Goal: Task Accomplishment & Management: Complete application form

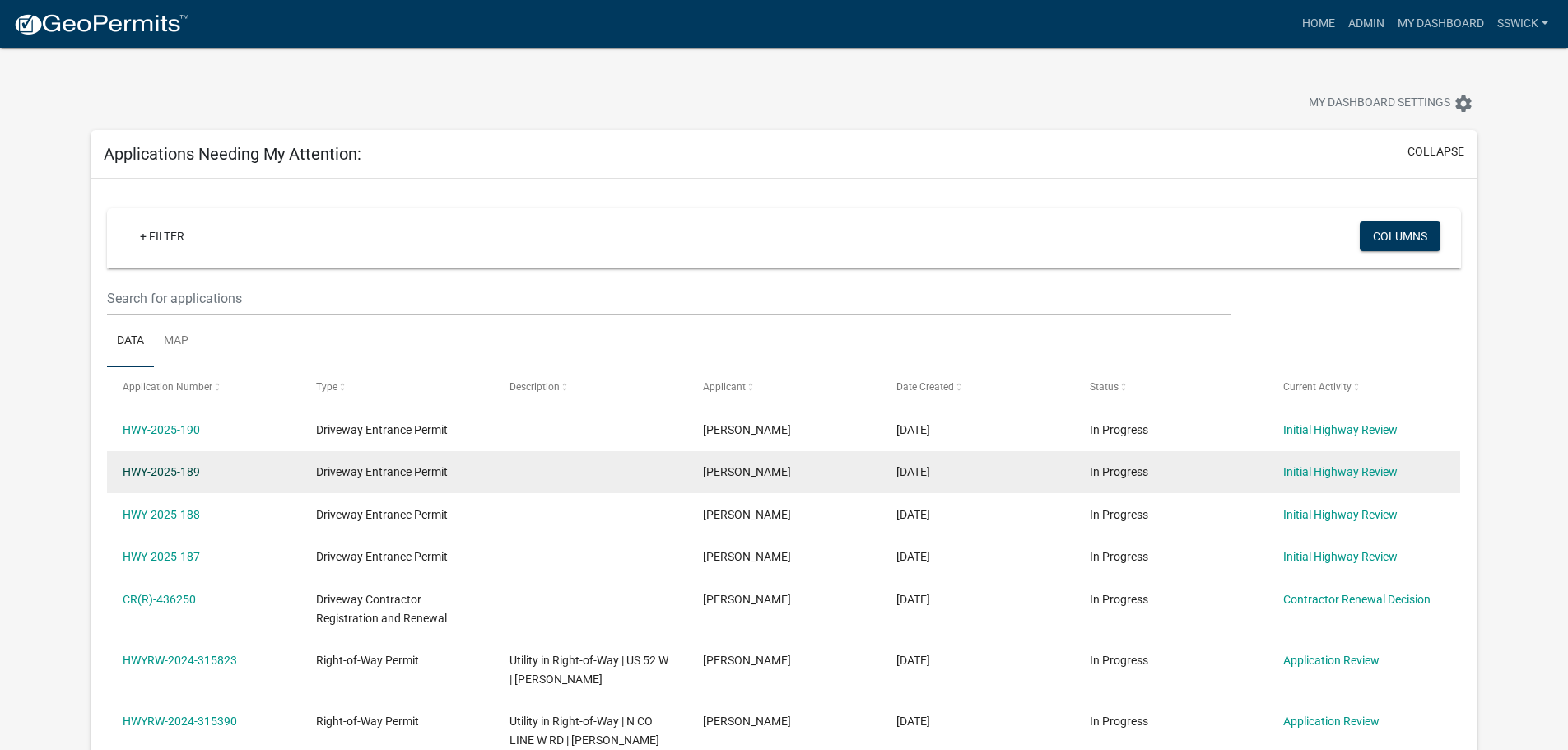
click at [176, 470] on link "HWY-2025-189" at bounding box center [161, 471] width 77 height 13
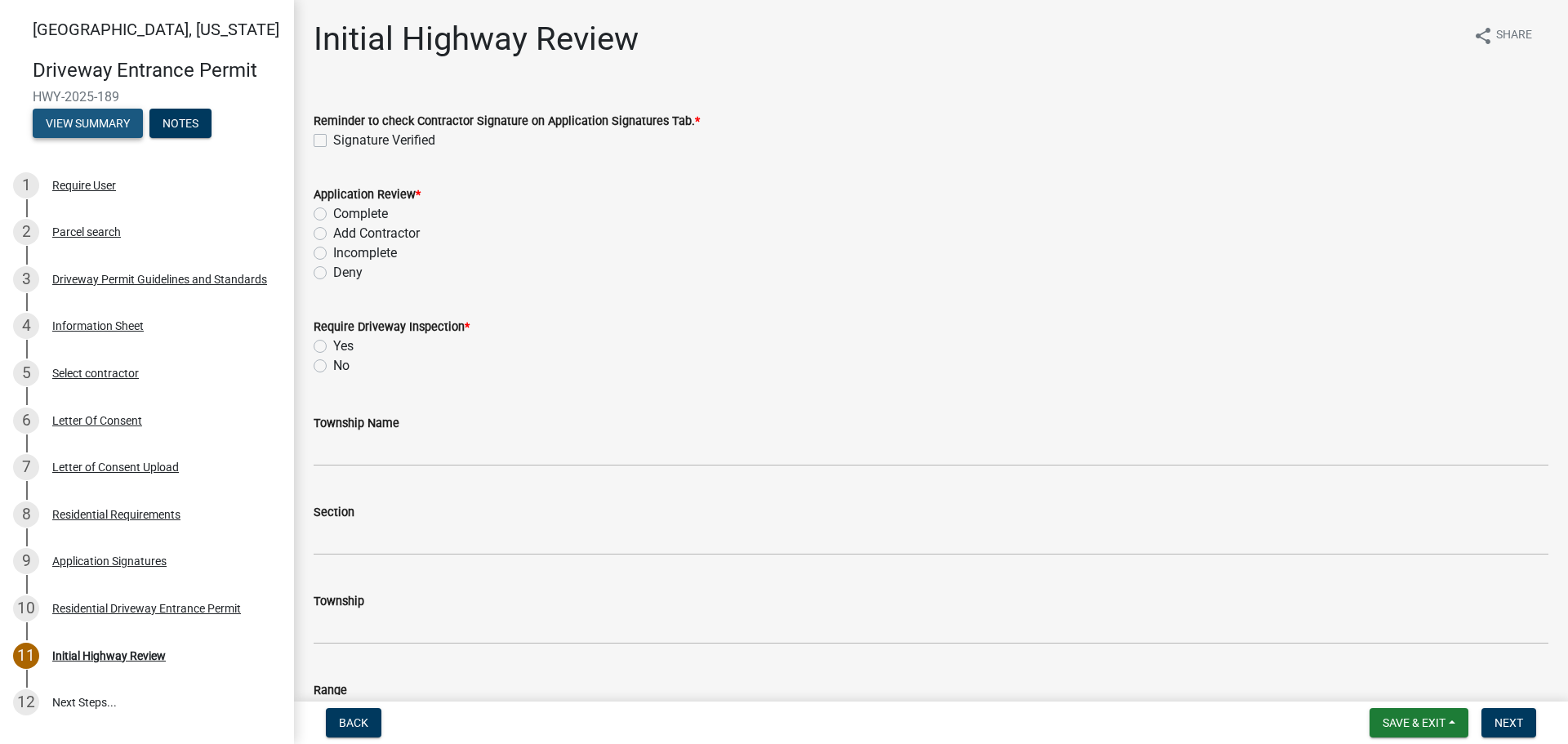
click at [75, 122] on button "View Summary" at bounding box center [88, 123] width 111 height 29
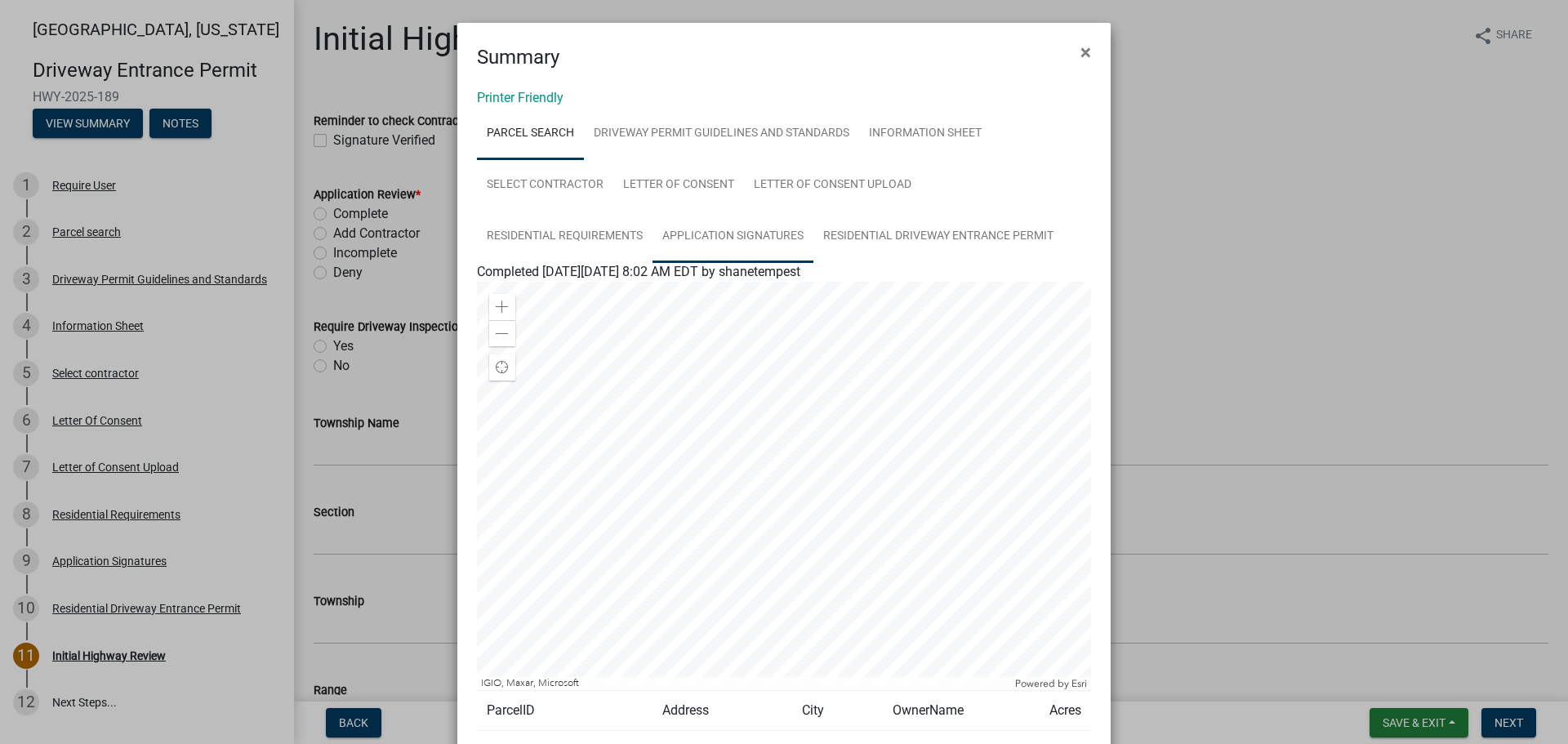
click at [732, 233] on link "Application Signatures" at bounding box center [733, 237] width 161 height 52
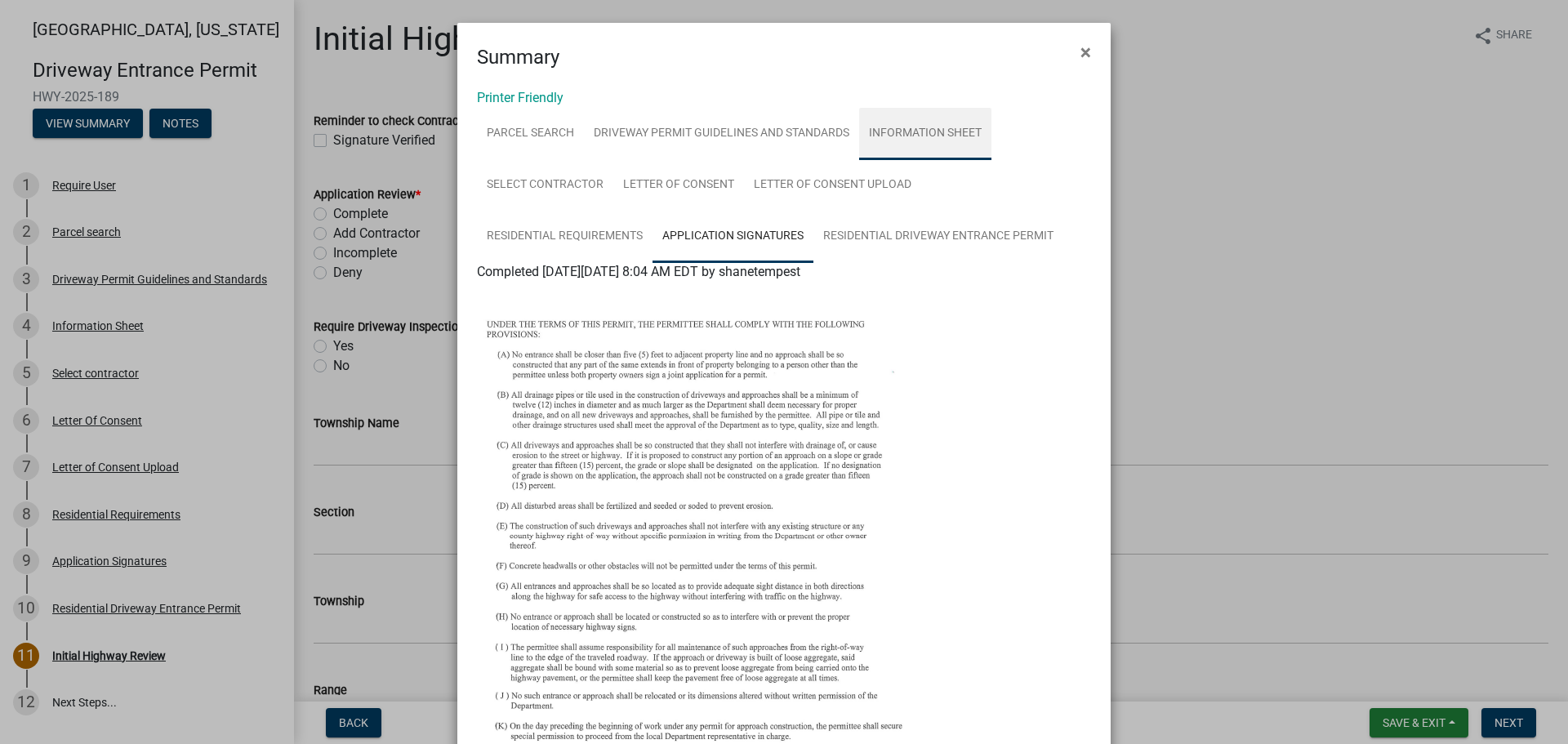
click at [922, 132] on link "Information Sheet" at bounding box center [926, 134] width 132 height 52
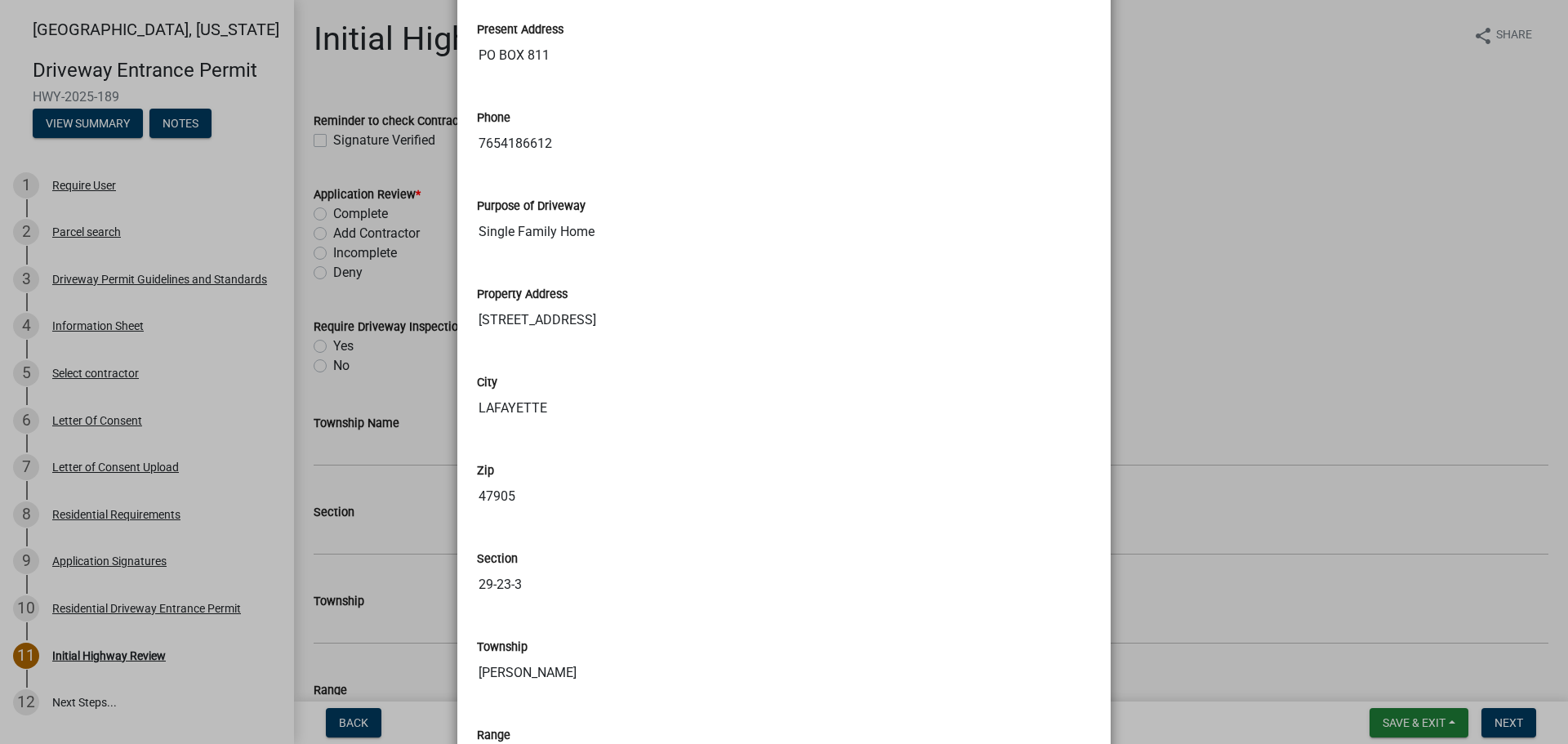
scroll to position [735, 0]
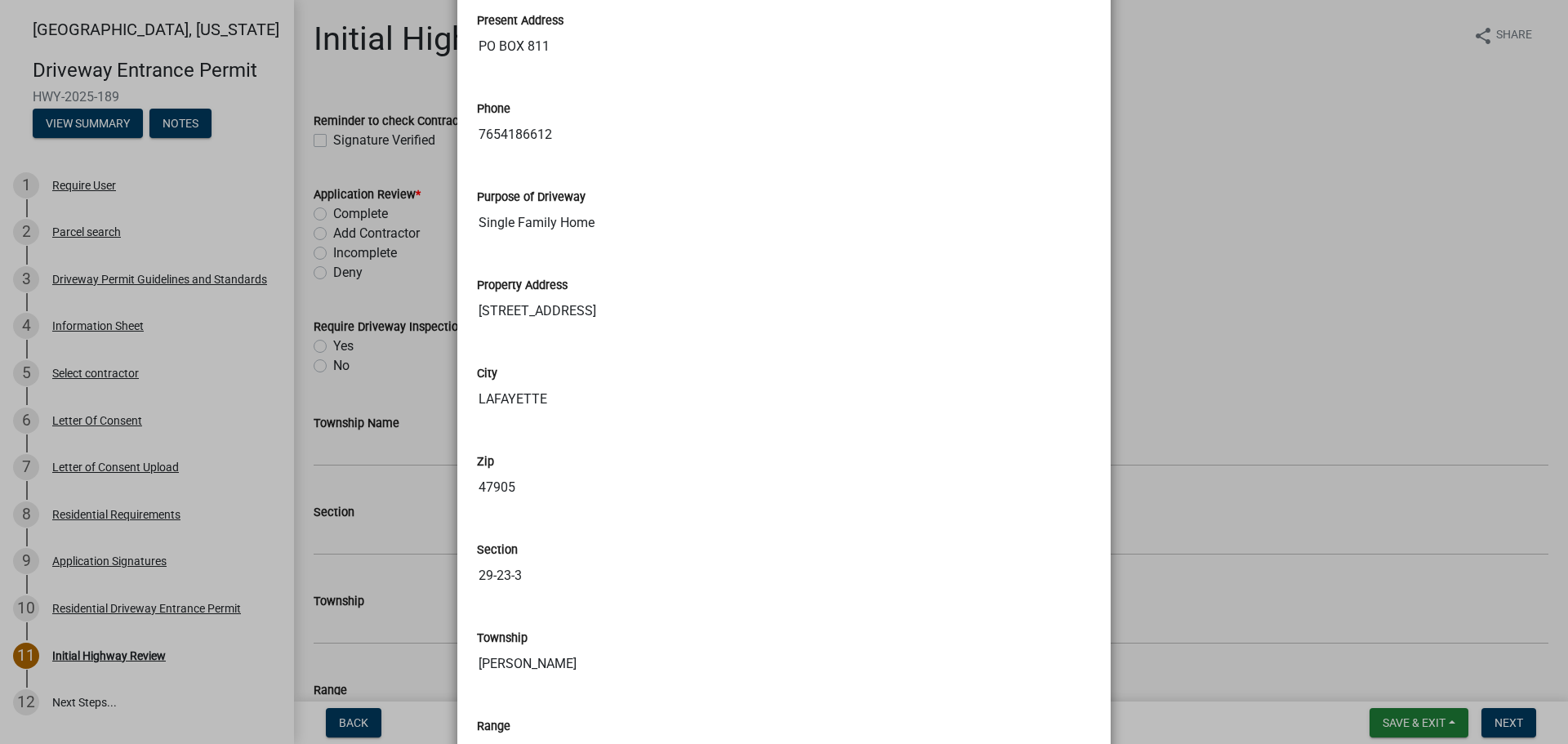
click at [731, 398] on input "LAFAYETTE" at bounding box center [784, 399] width 614 height 33
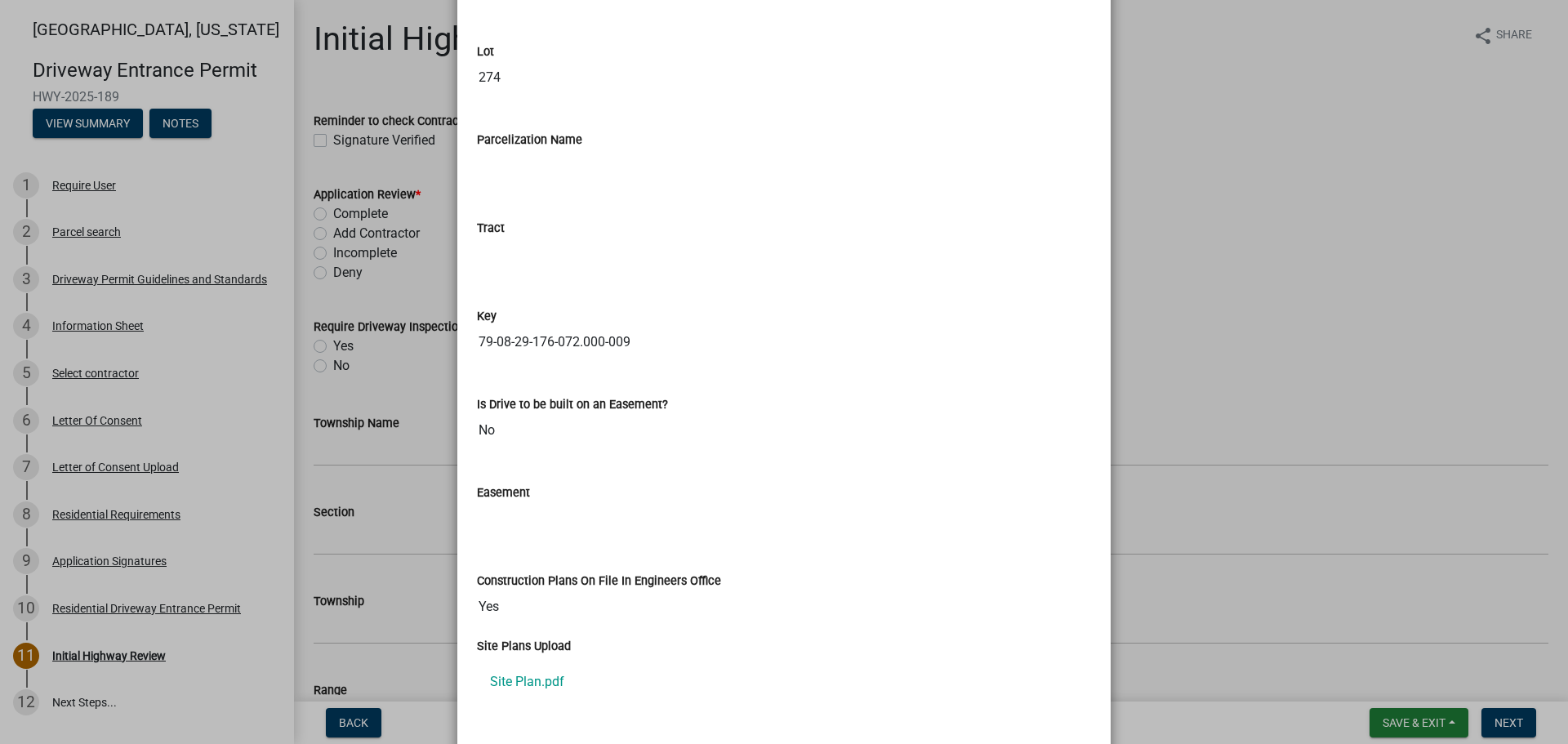
scroll to position [2286, 0]
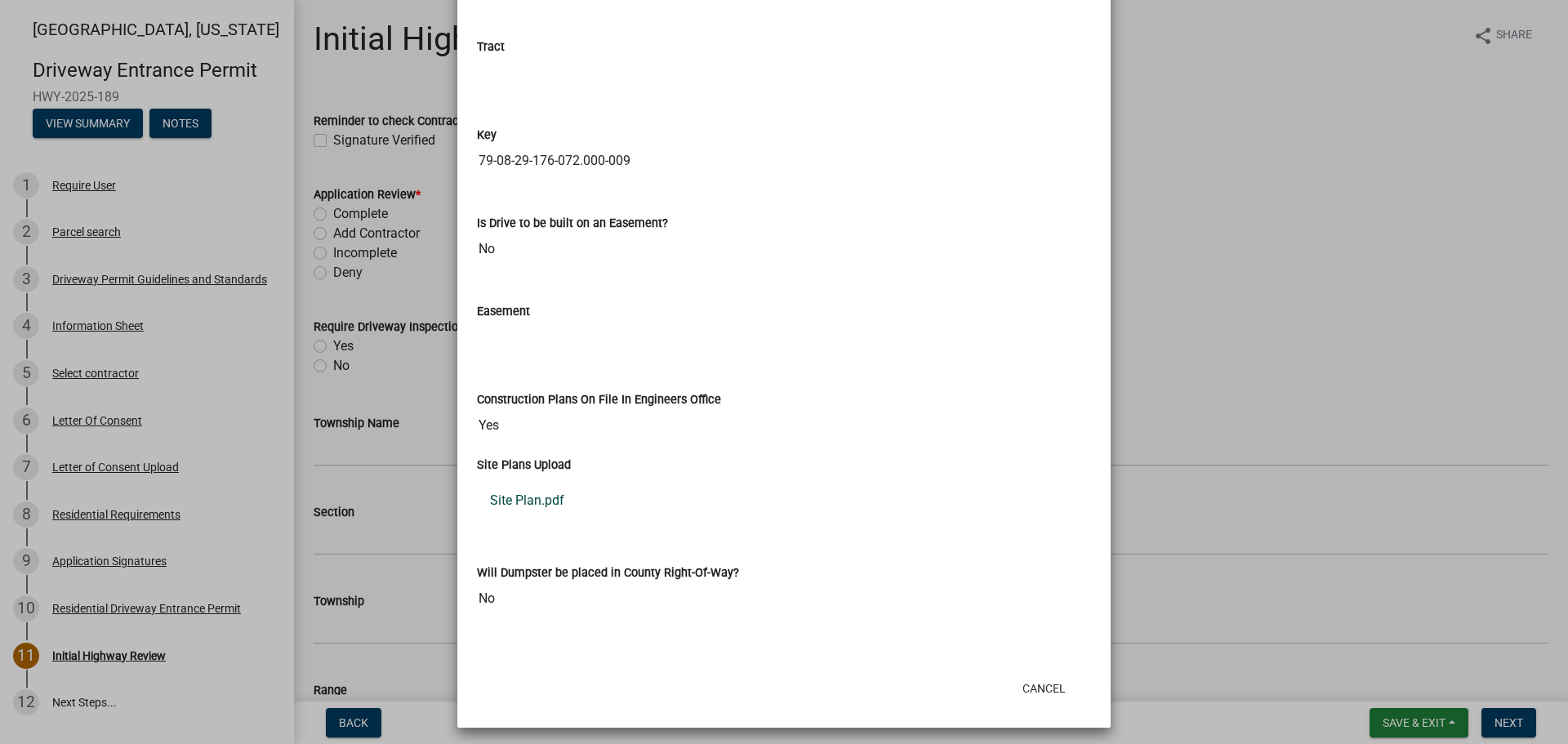
click at [524, 502] on link "Site Plan.pdf" at bounding box center [784, 500] width 614 height 39
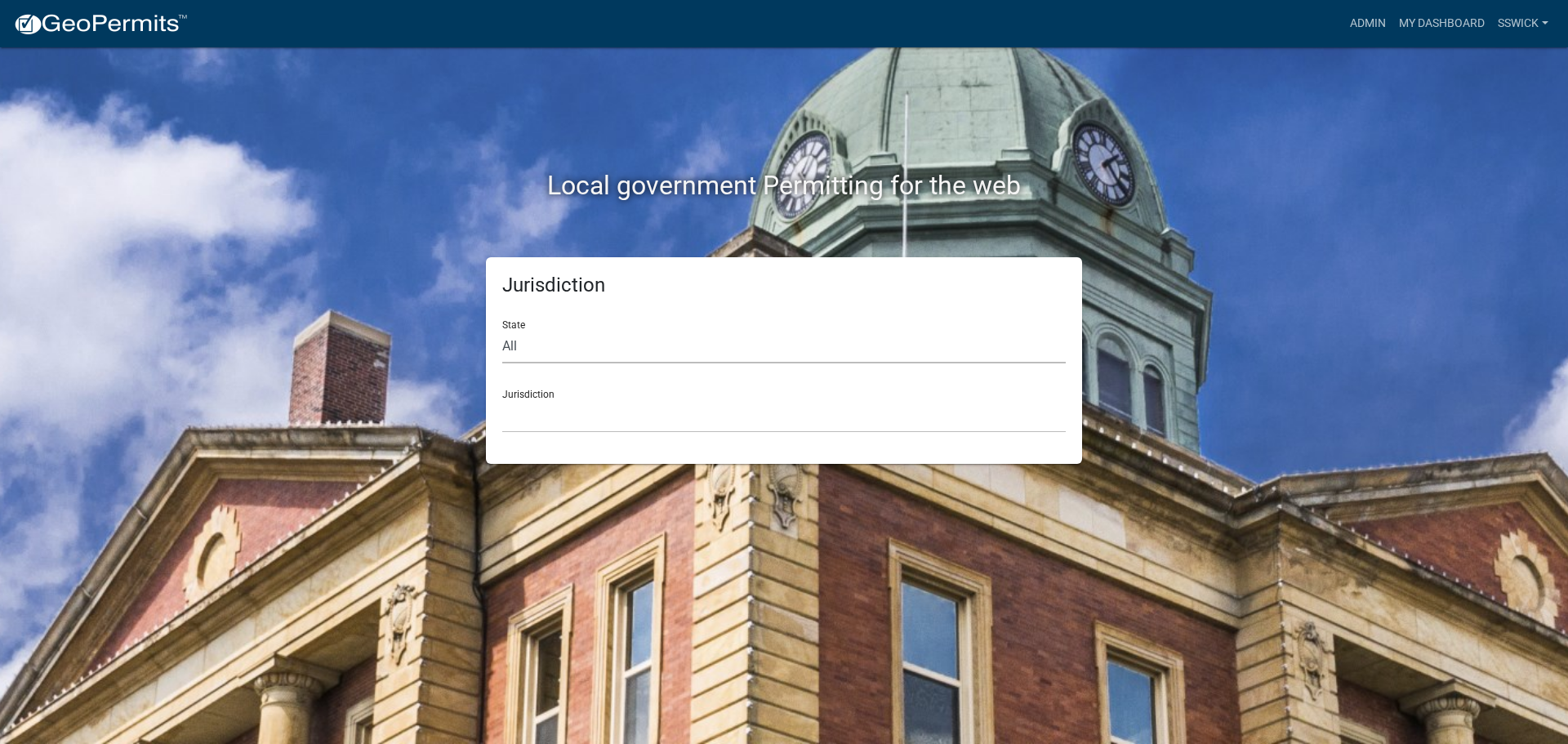
click at [544, 352] on select "All Colorado Georgia Indiana Iowa Kansas Minnesota Ohio South Carolina Wisconsin" at bounding box center [784, 347] width 563 height 33
select select "Indiana"
click at [502, 330] on select "All Colorado Georgia Indiana Iowa Kansas Minnesota Ohio South Carolina Wisconsin" at bounding box center [784, 347] width 563 height 33
click at [547, 424] on select "City of Charlestown, Indiana City of Jeffersonville, Indiana City of Logansport…" at bounding box center [784, 416] width 563 height 33
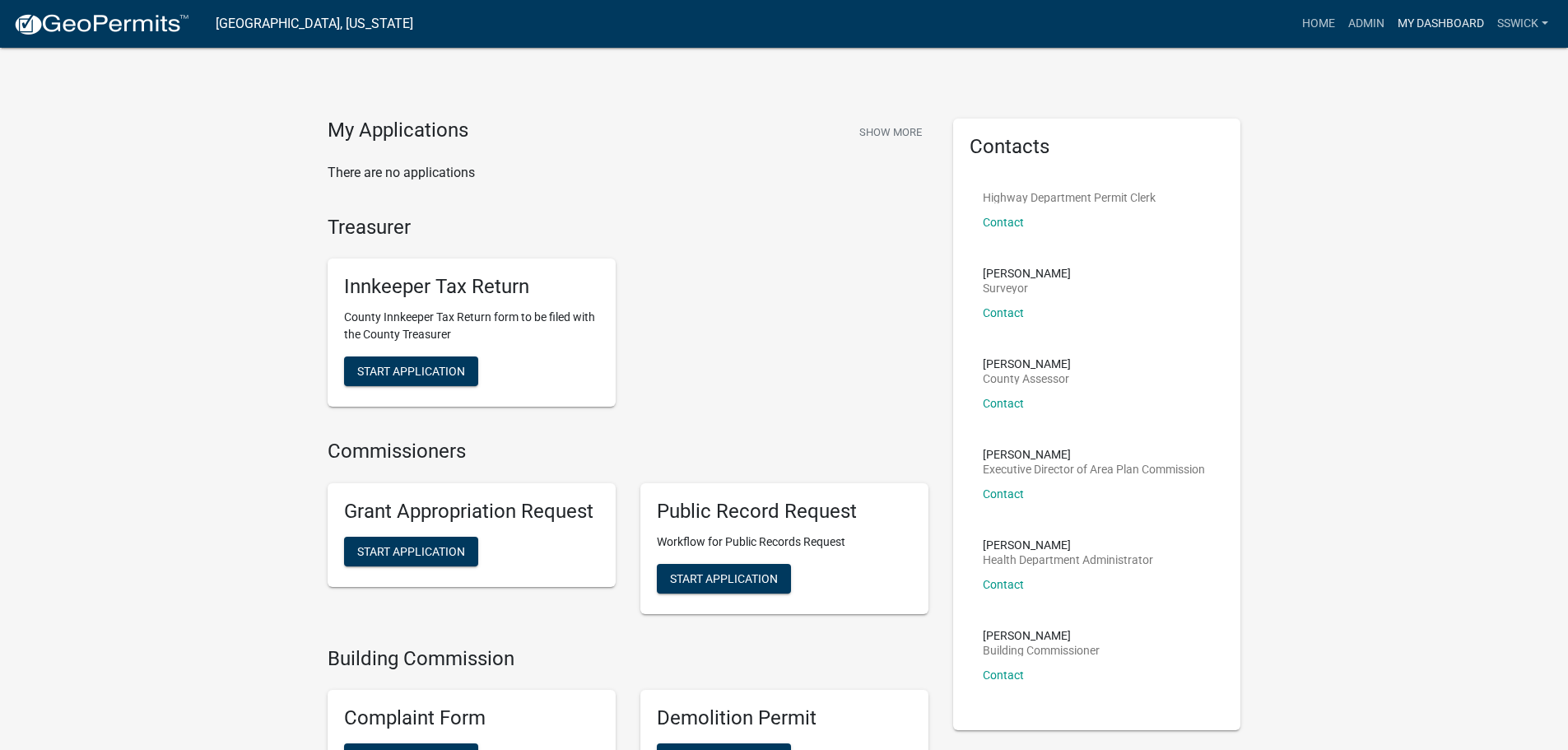
click at [1414, 30] on link "My Dashboard" at bounding box center [1441, 23] width 100 height 31
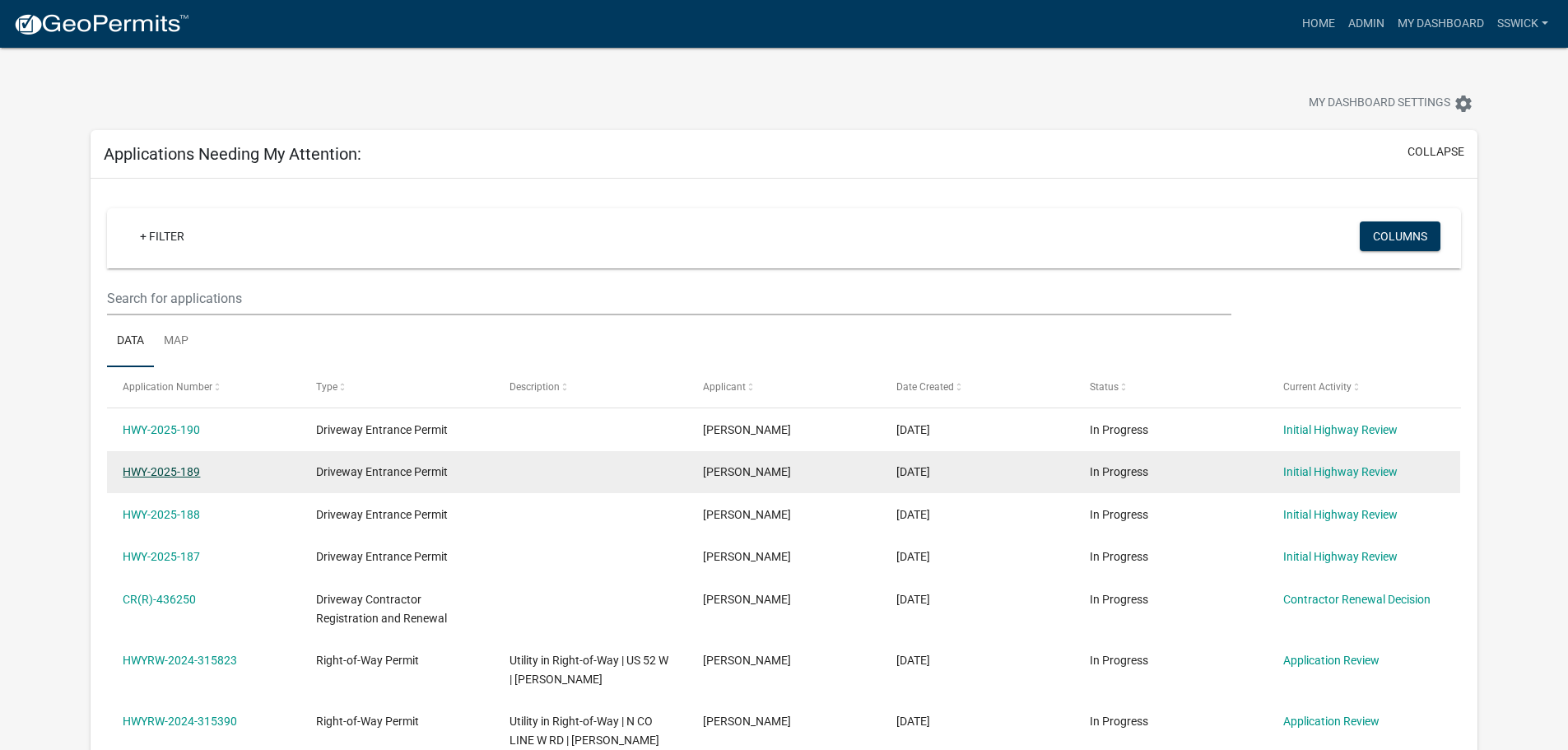
click at [173, 474] on link "HWY-2025-189" at bounding box center [161, 471] width 77 height 13
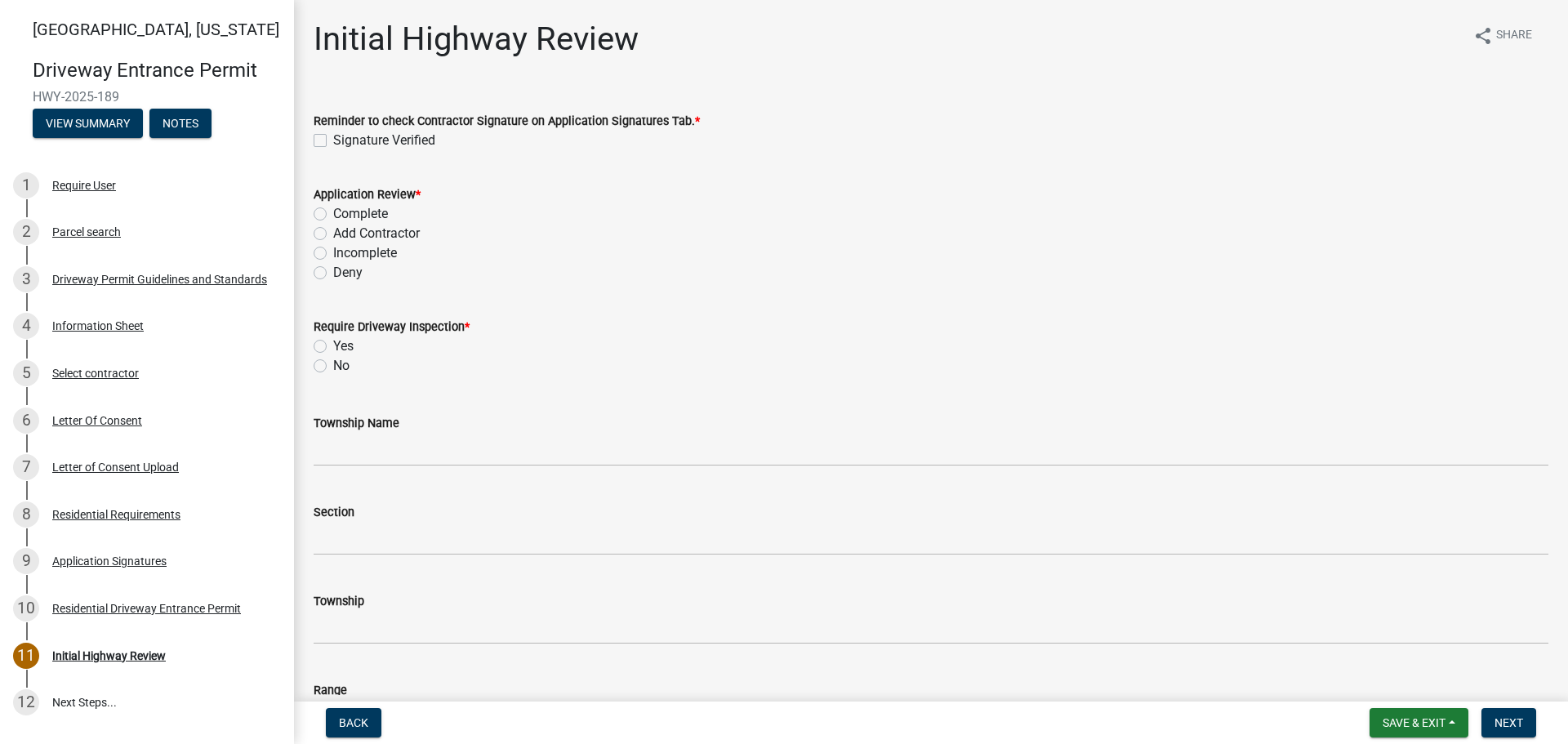
click at [315, 124] on label "Reminder to check Contractor Signature on Application Signatures Tab. *" at bounding box center [507, 121] width 387 height 12
click at [333, 134] on label "Signature Verified" at bounding box center [384, 141] width 102 height 19
click at [333, 134] on input "Signature Verified" at bounding box center [338, 136] width 11 height 11
checkbox input "true"
click at [333, 214] on label "Complete" at bounding box center [360, 214] width 54 height 19
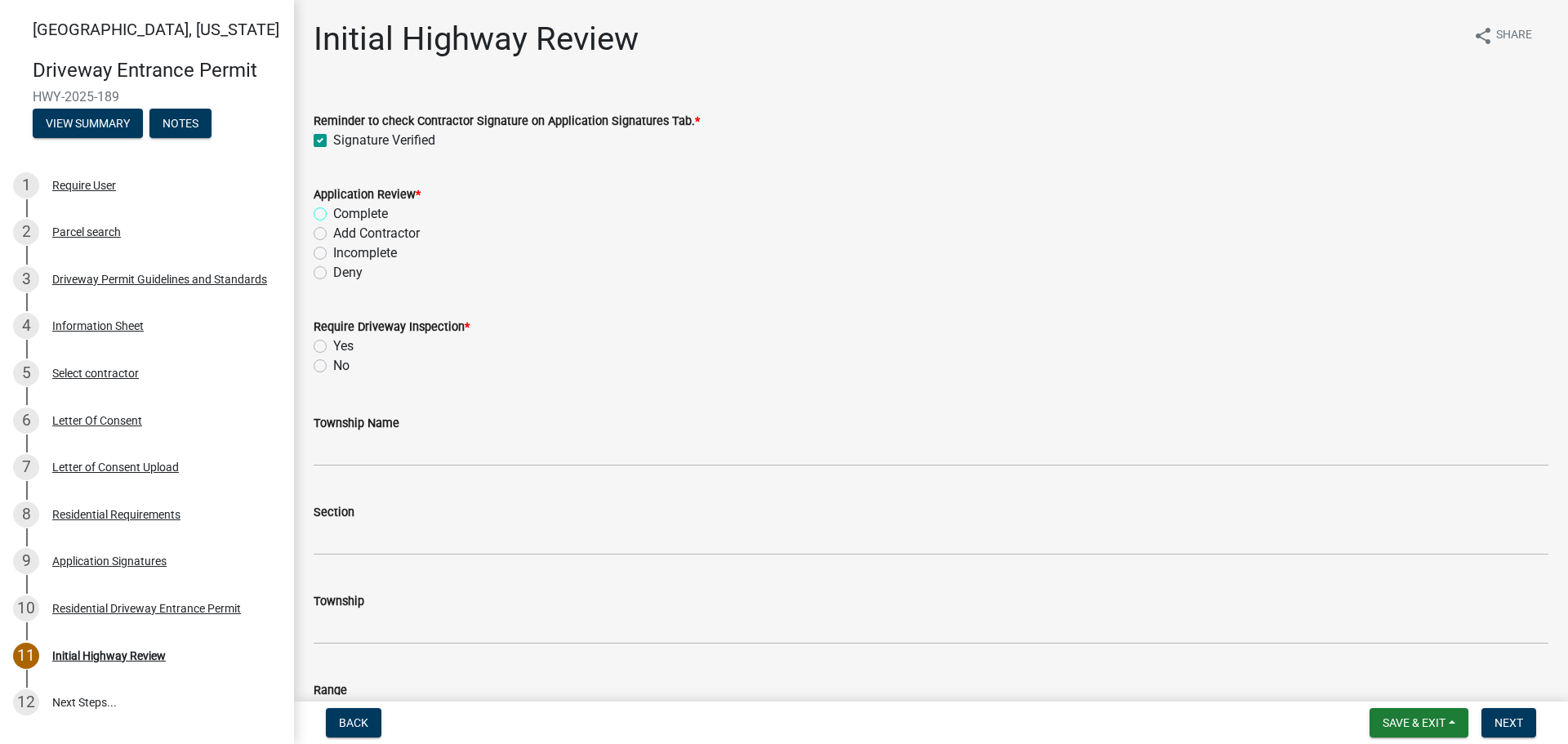
click at [333, 214] on input "Complete" at bounding box center [338, 209] width 11 height 11
radio input "true"
click at [333, 367] on label "No" at bounding box center [341, 366] width 17 height 19
click at [333, 367] on input "No" at bounding box center [338, 361] width 11 height 11
radio input "true"
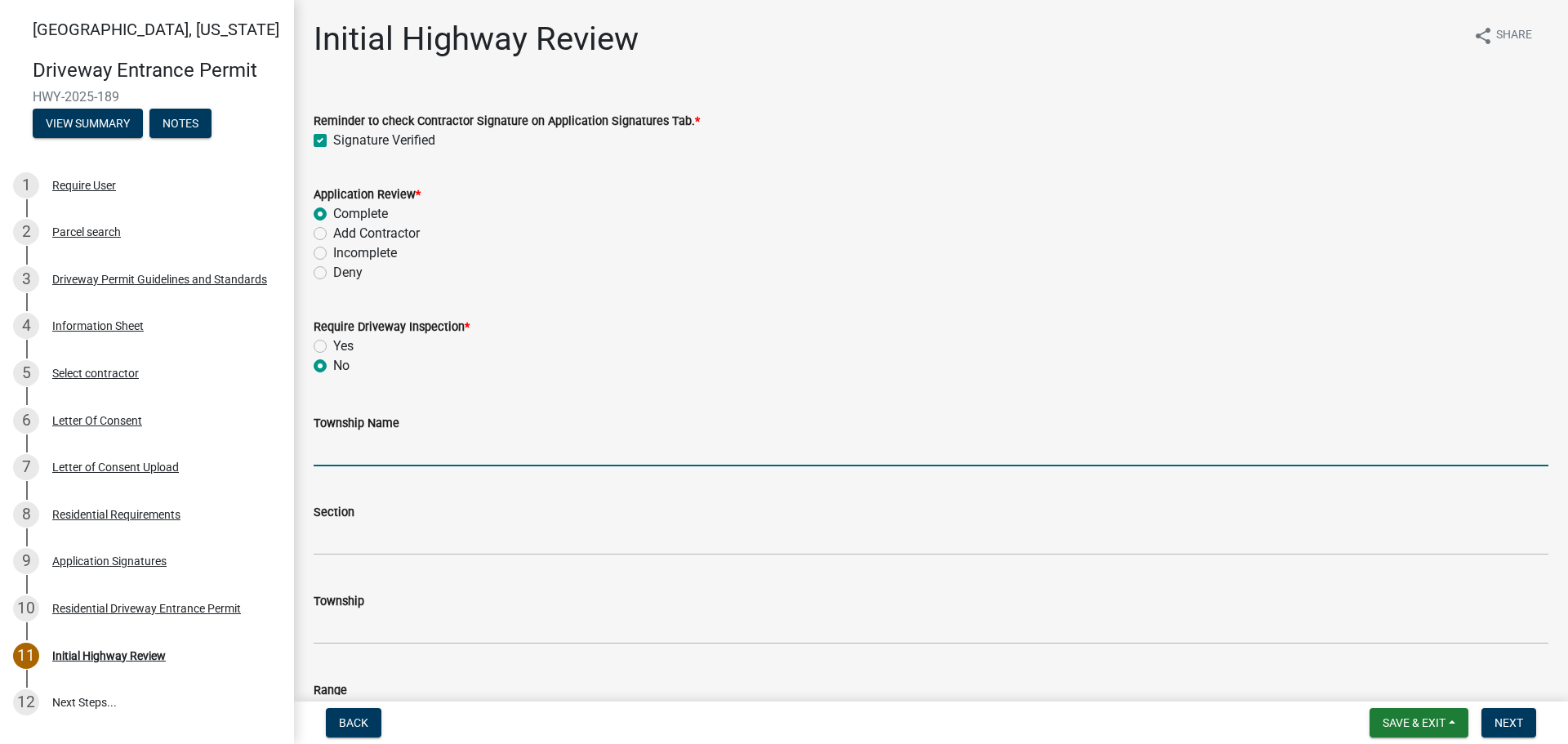
click at [338, 446] on input "Township Name" at bounding box center [931, 450] width 1235 height 33
type input "[PERSON_NAME]"
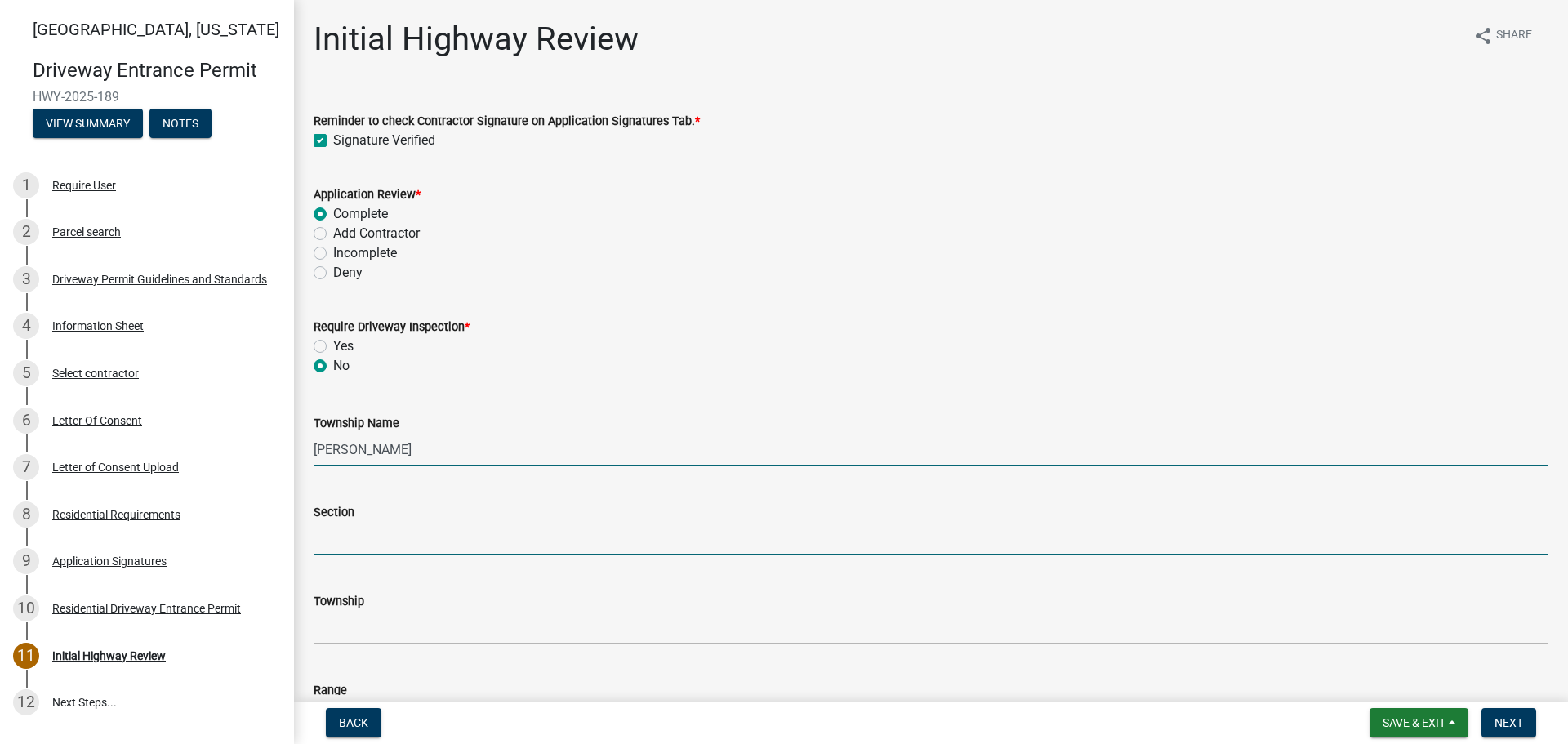
click at [388, 530] on input "Section" at bounding box center [931, 538] width 1235 height 33
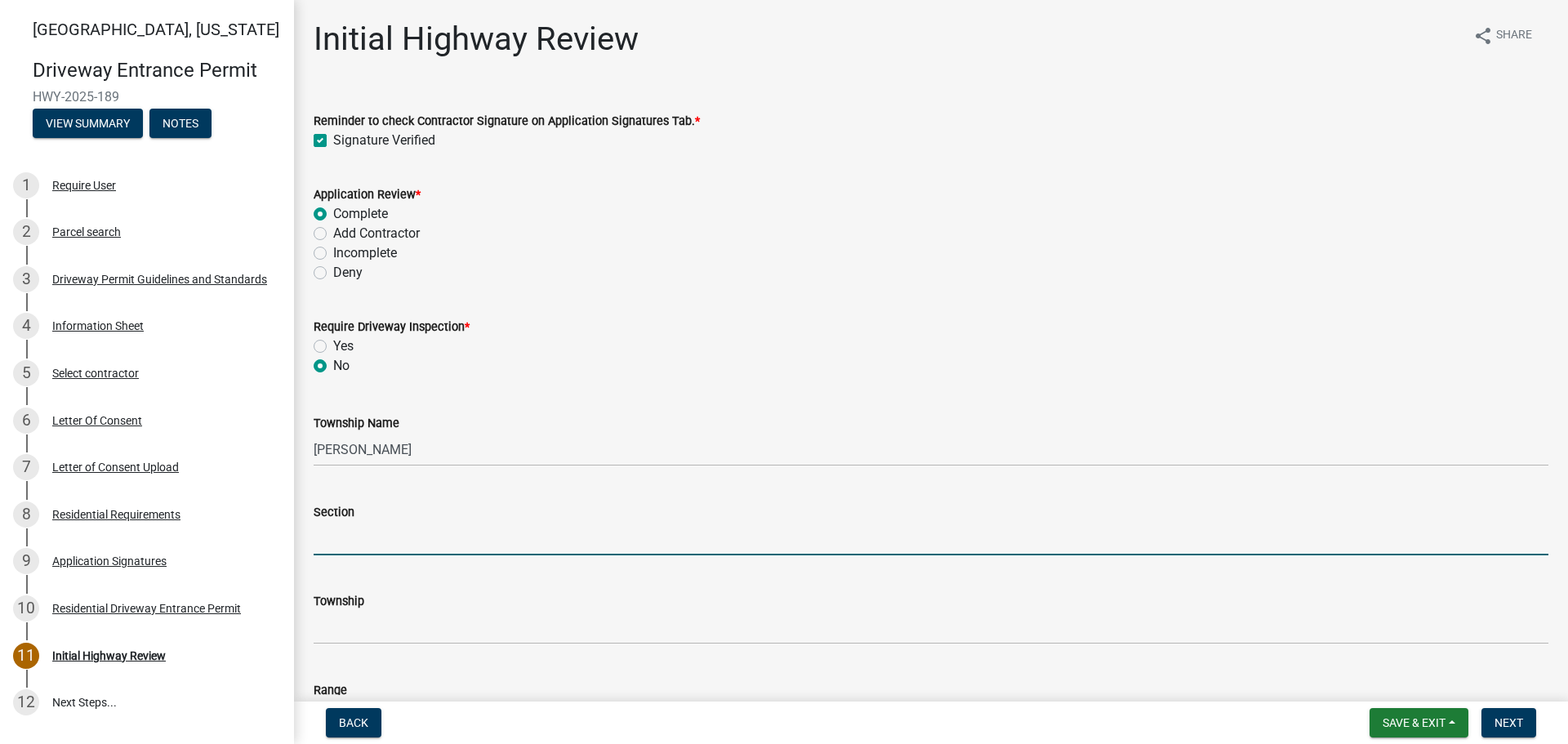
type input "29"
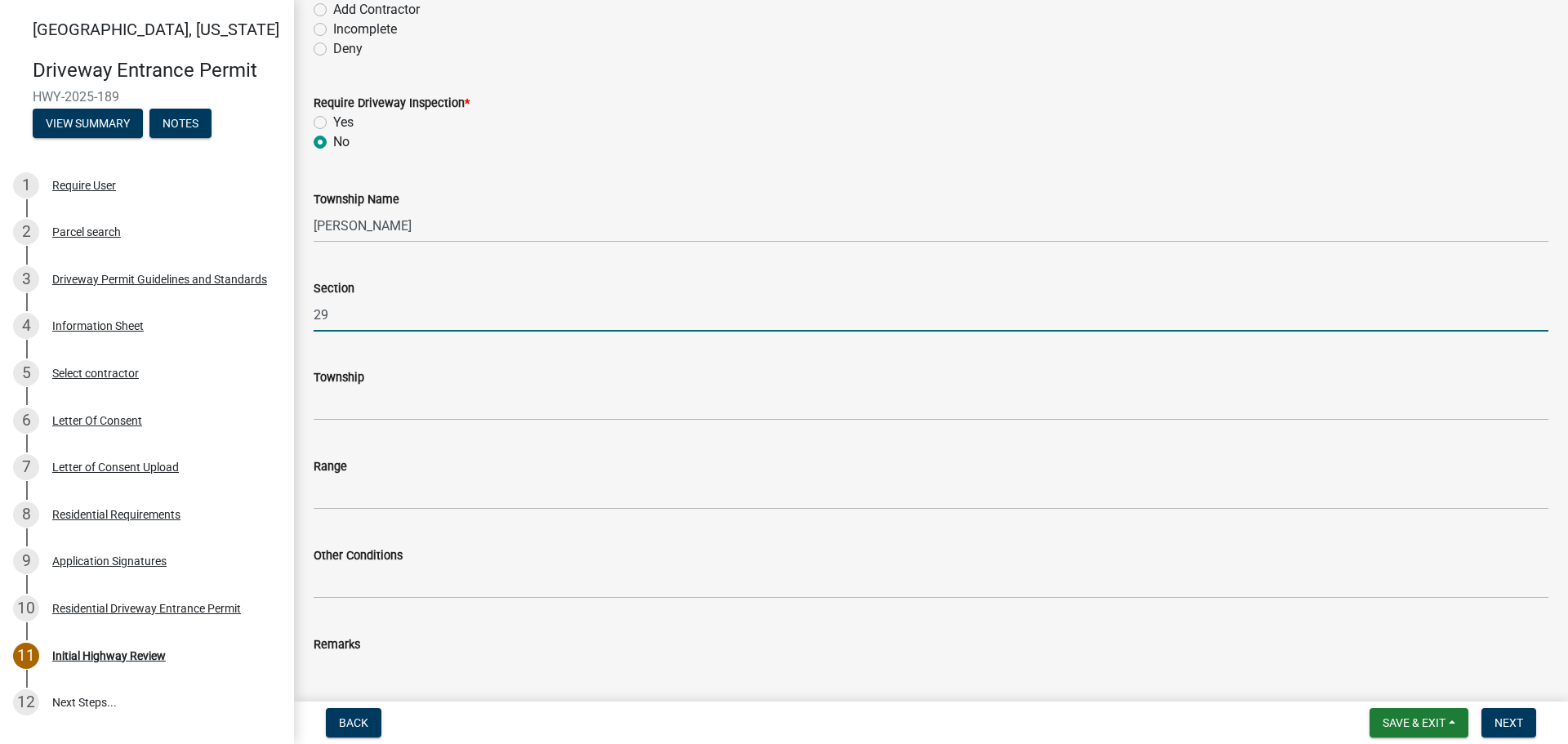
scroll to position [245, 0]
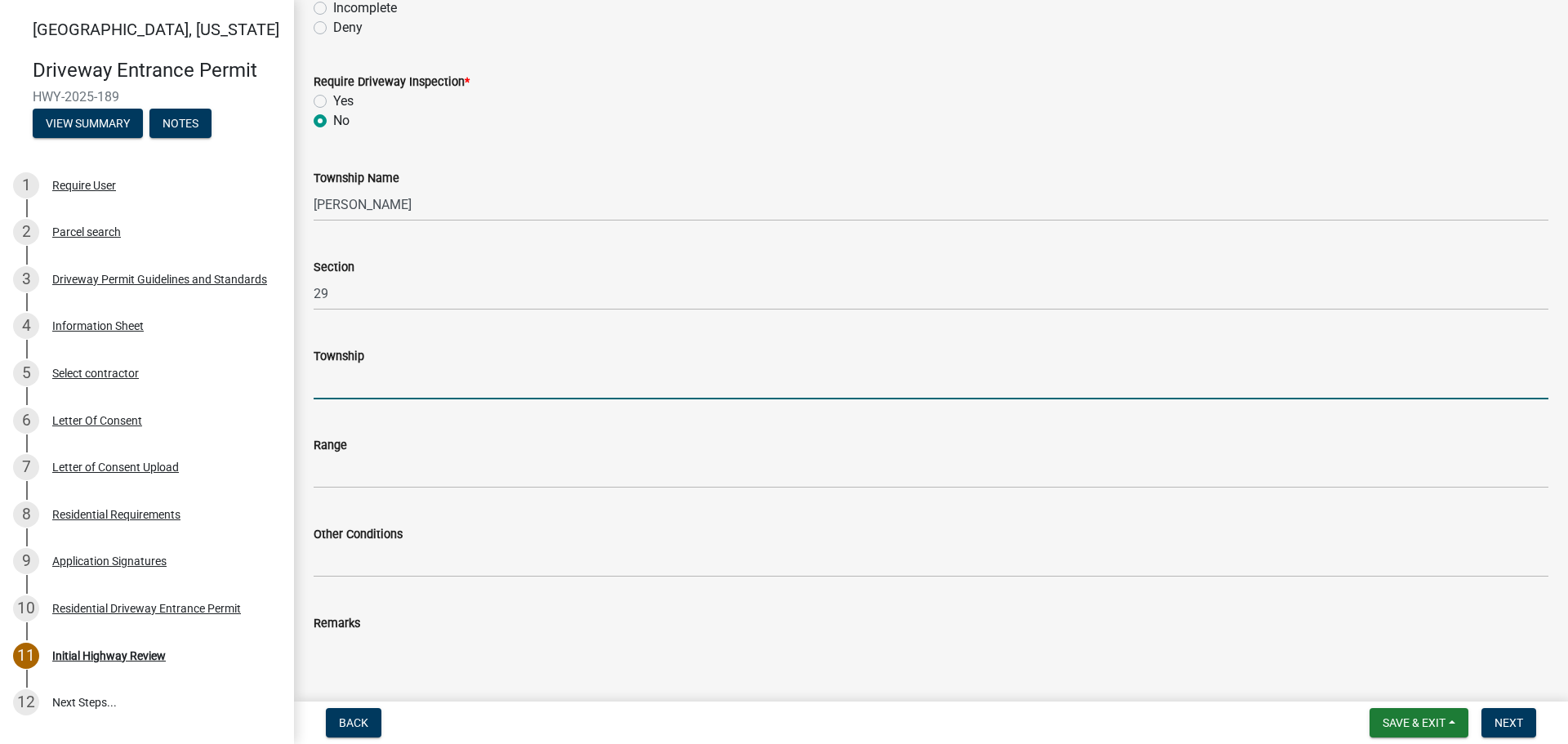
click at [356, 396] on input "Township" at bounding box center [931, 383] width 1235 height 33
type input "T 23 N"
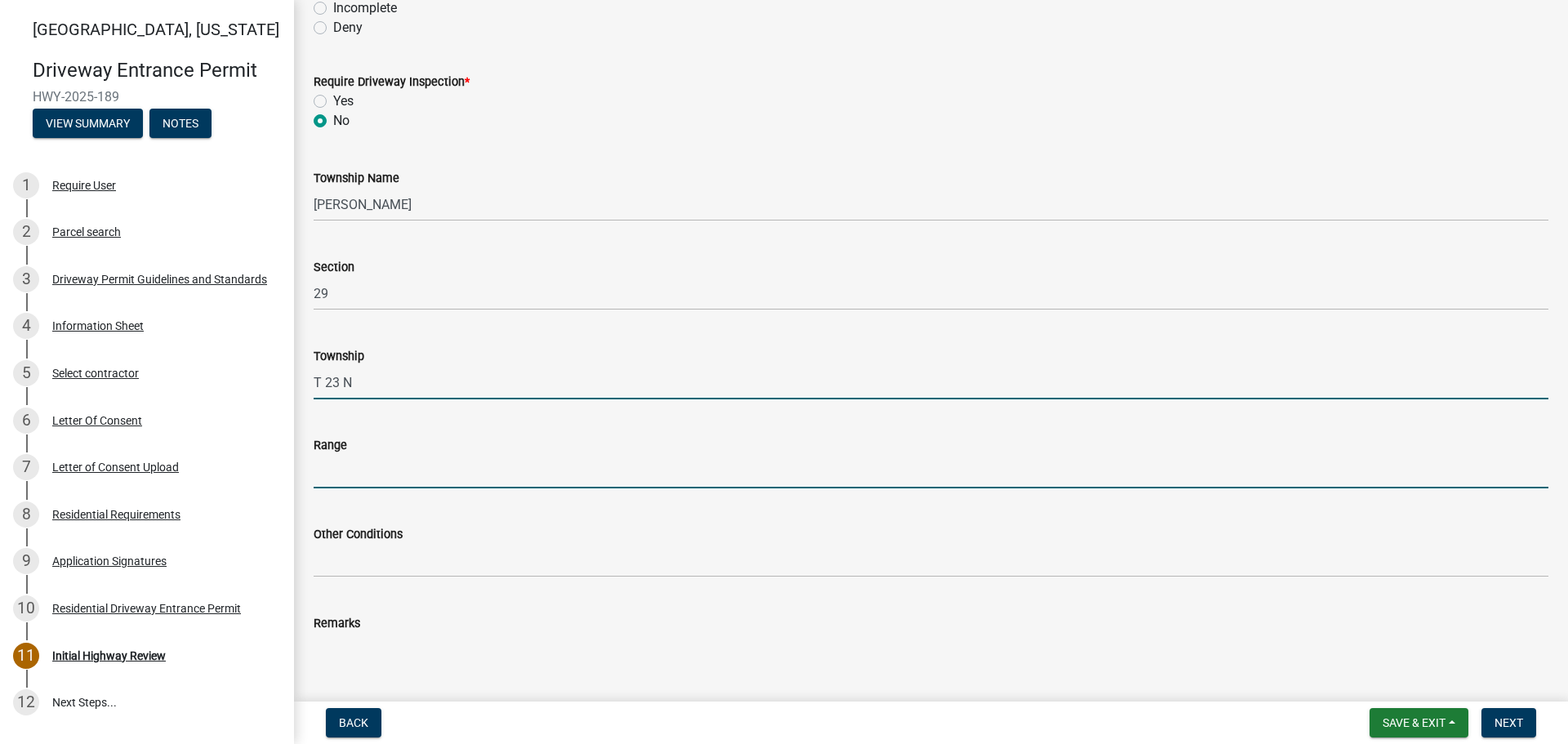
click at [384, 471] on input "Range" at bounding box center [931, 471] width 1235 height 33
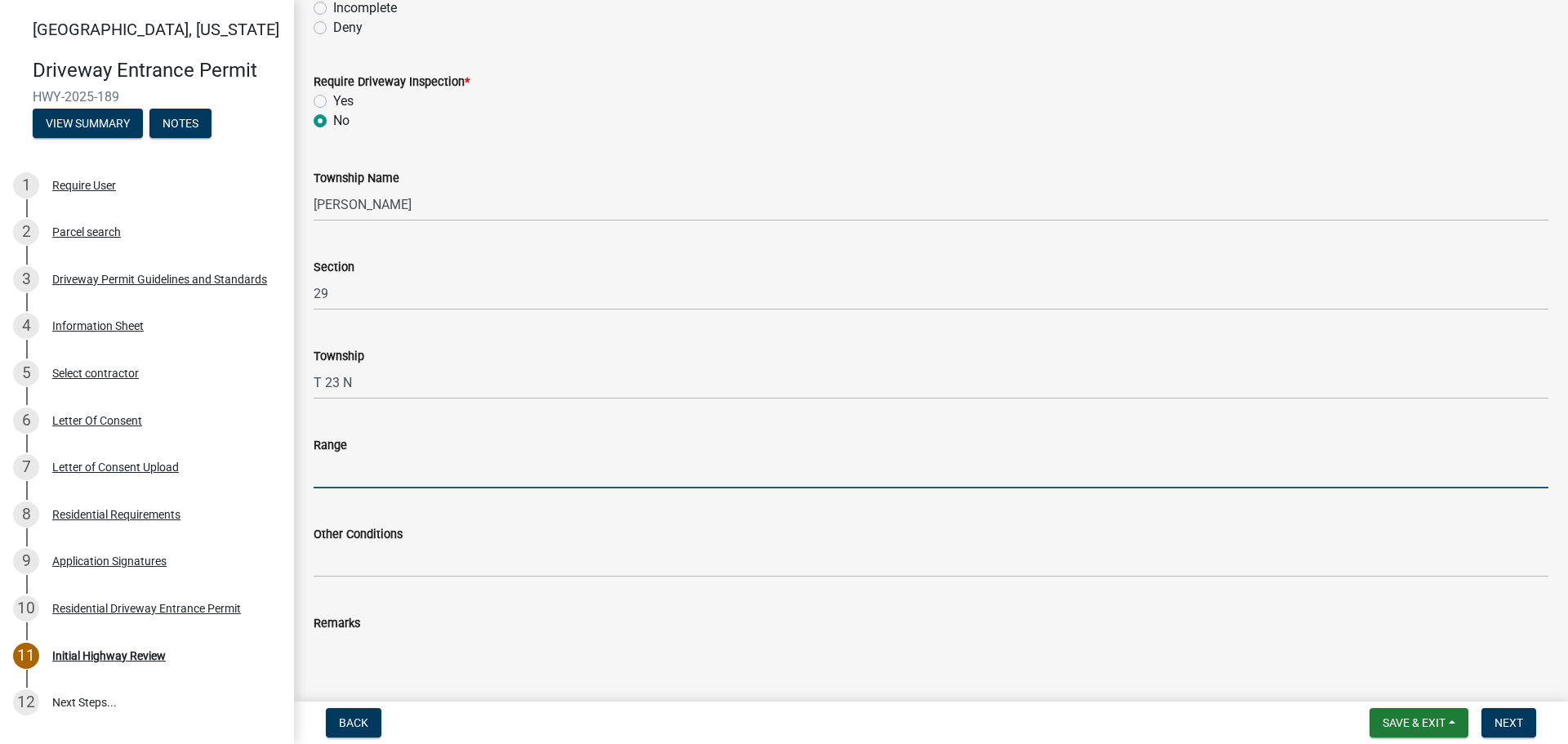
type input "R 3 W"
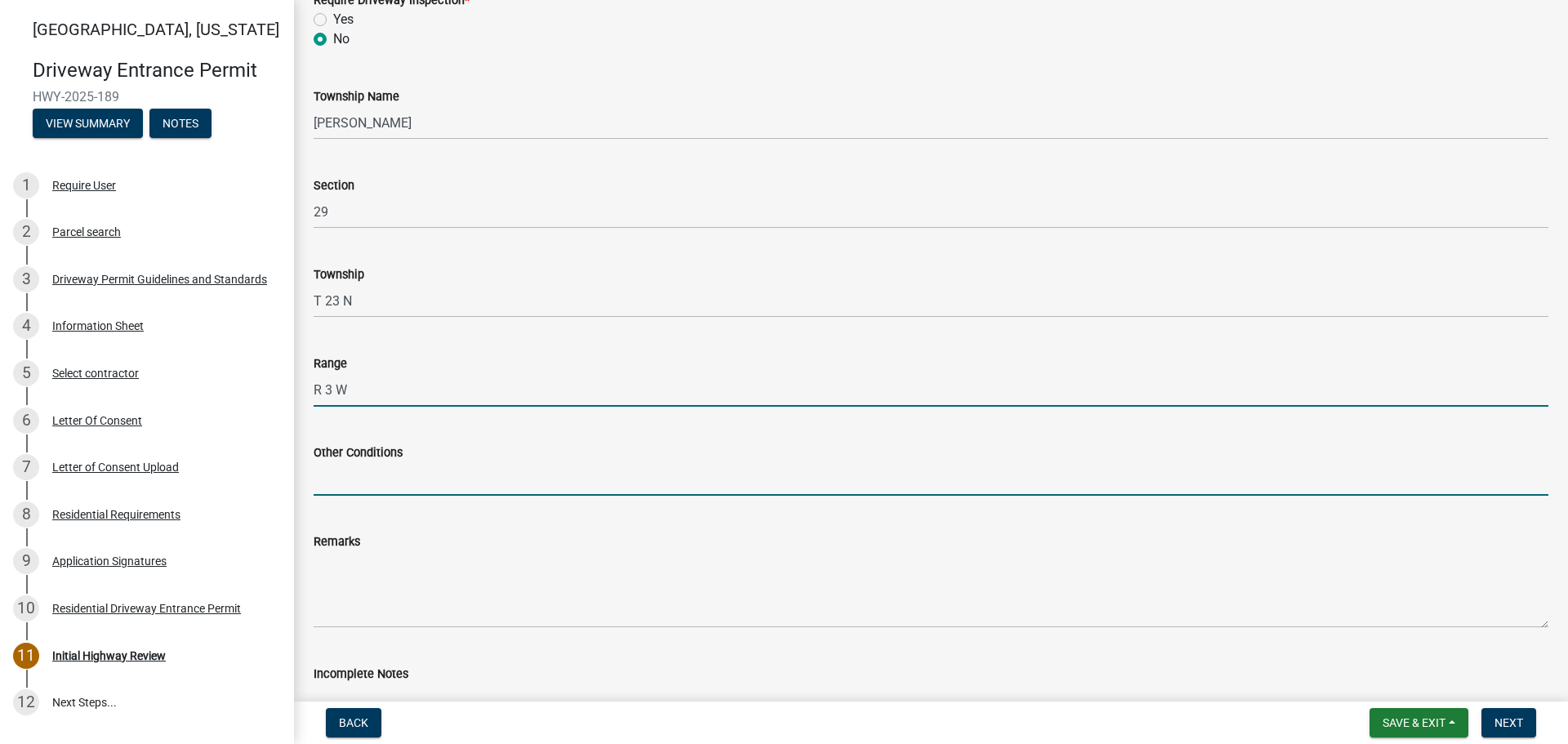
click at [390, 473] on input "Other Conditions" at bounding box center [931, 479] width 1235 height 33
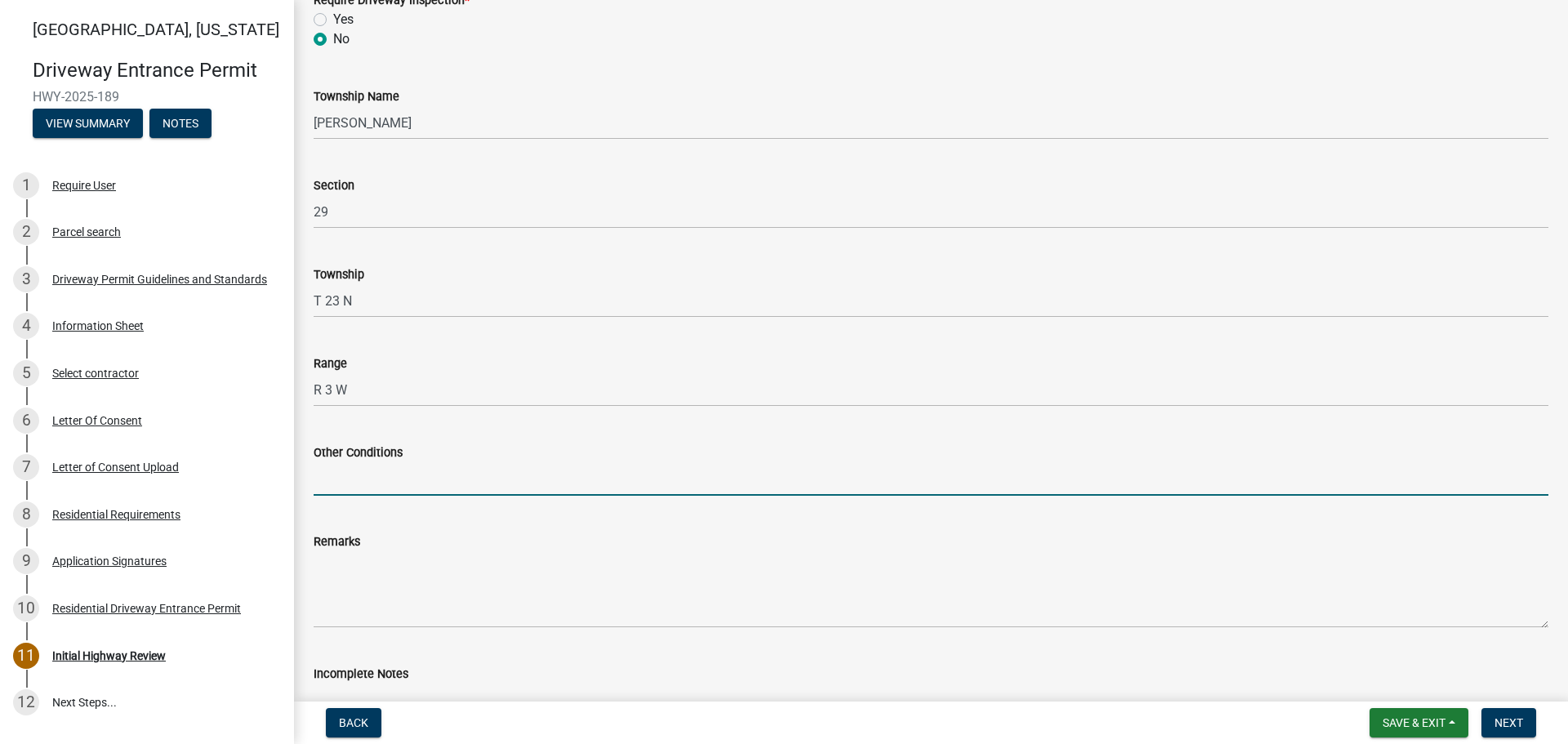
type input "17' Width, 5' Taper, 5' Sidewalk"
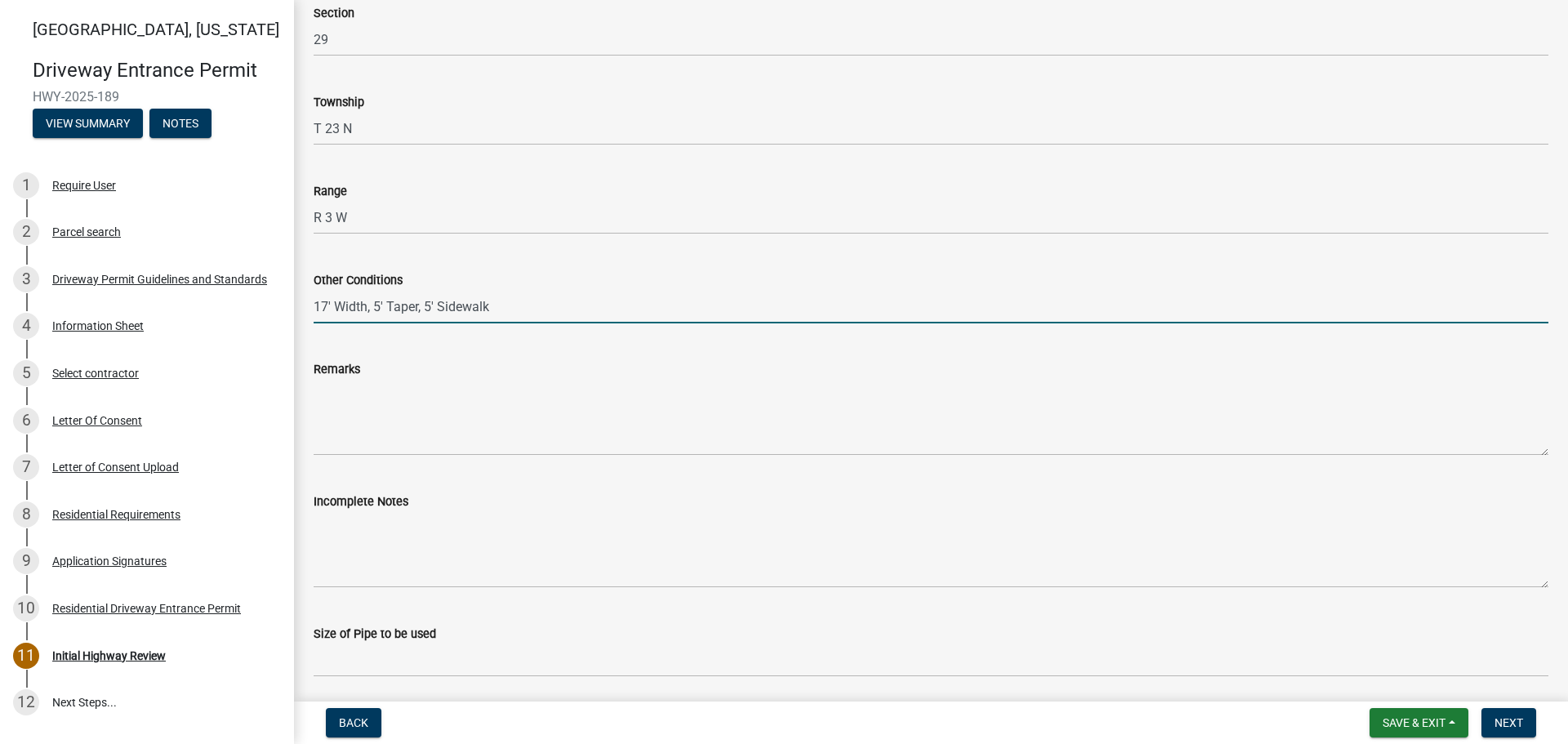
scroll to position [572, 0]
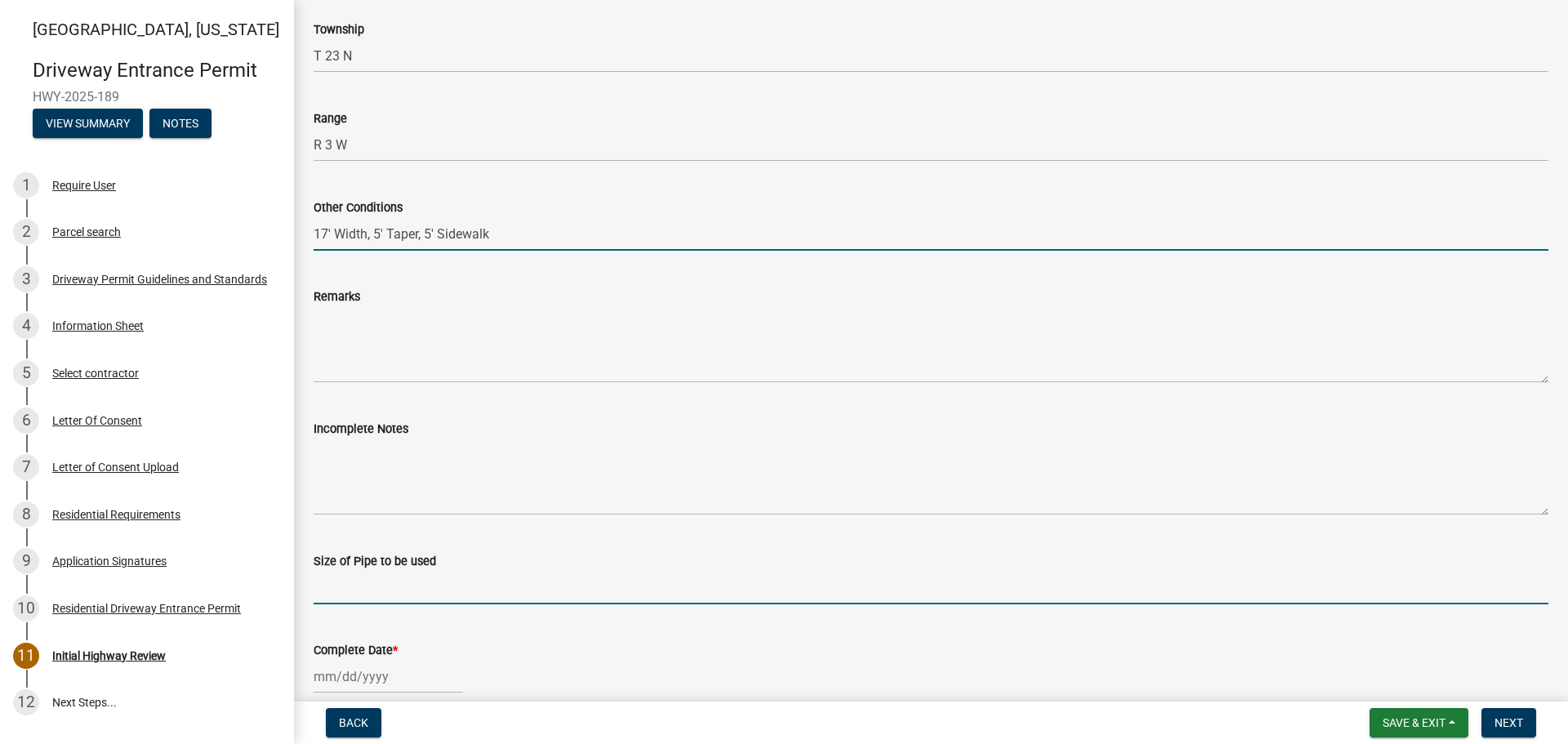
click at [393, 578] on input "Size of Pipe to be used" at bounding box center [931, 588] width 1235 height 33
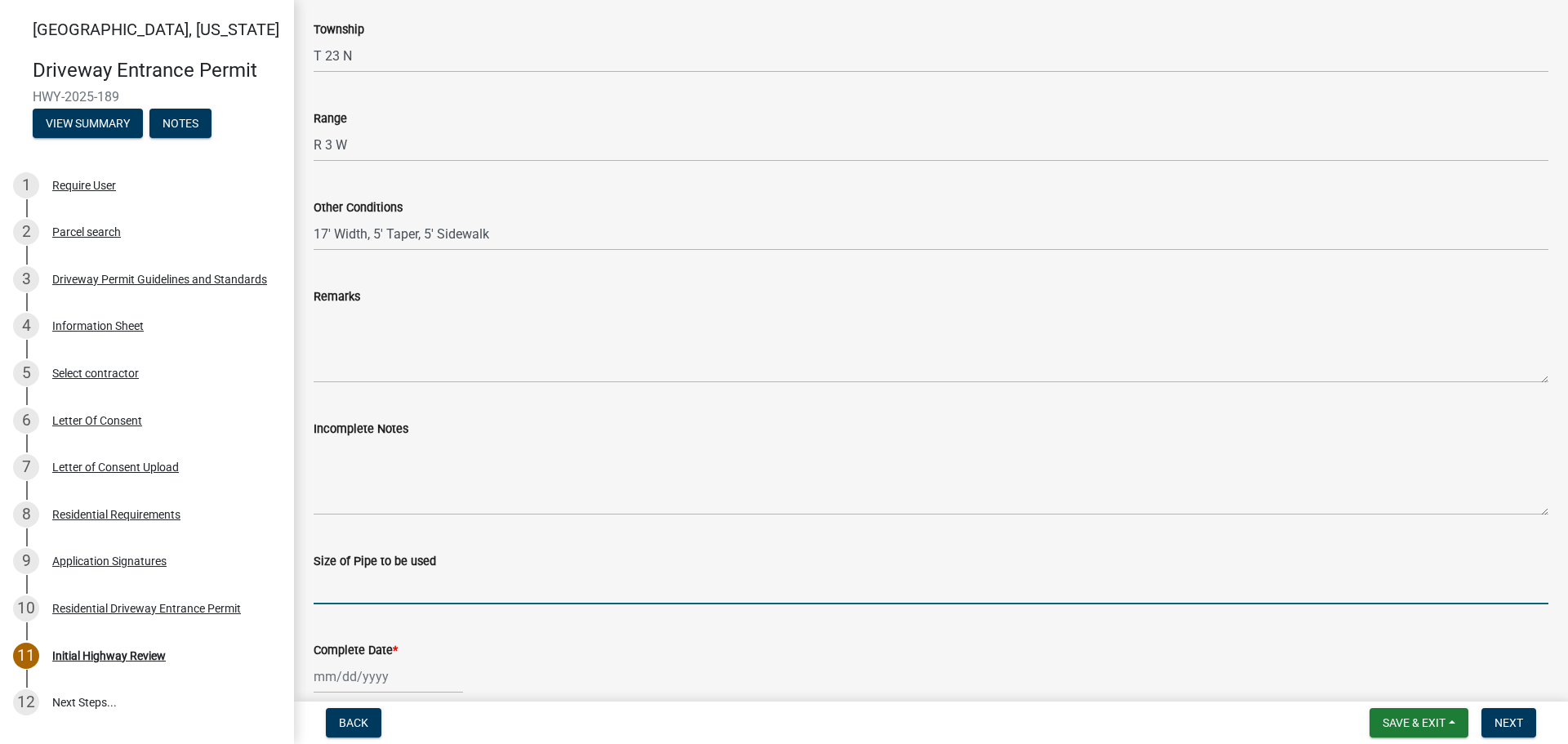
type input "N/A"
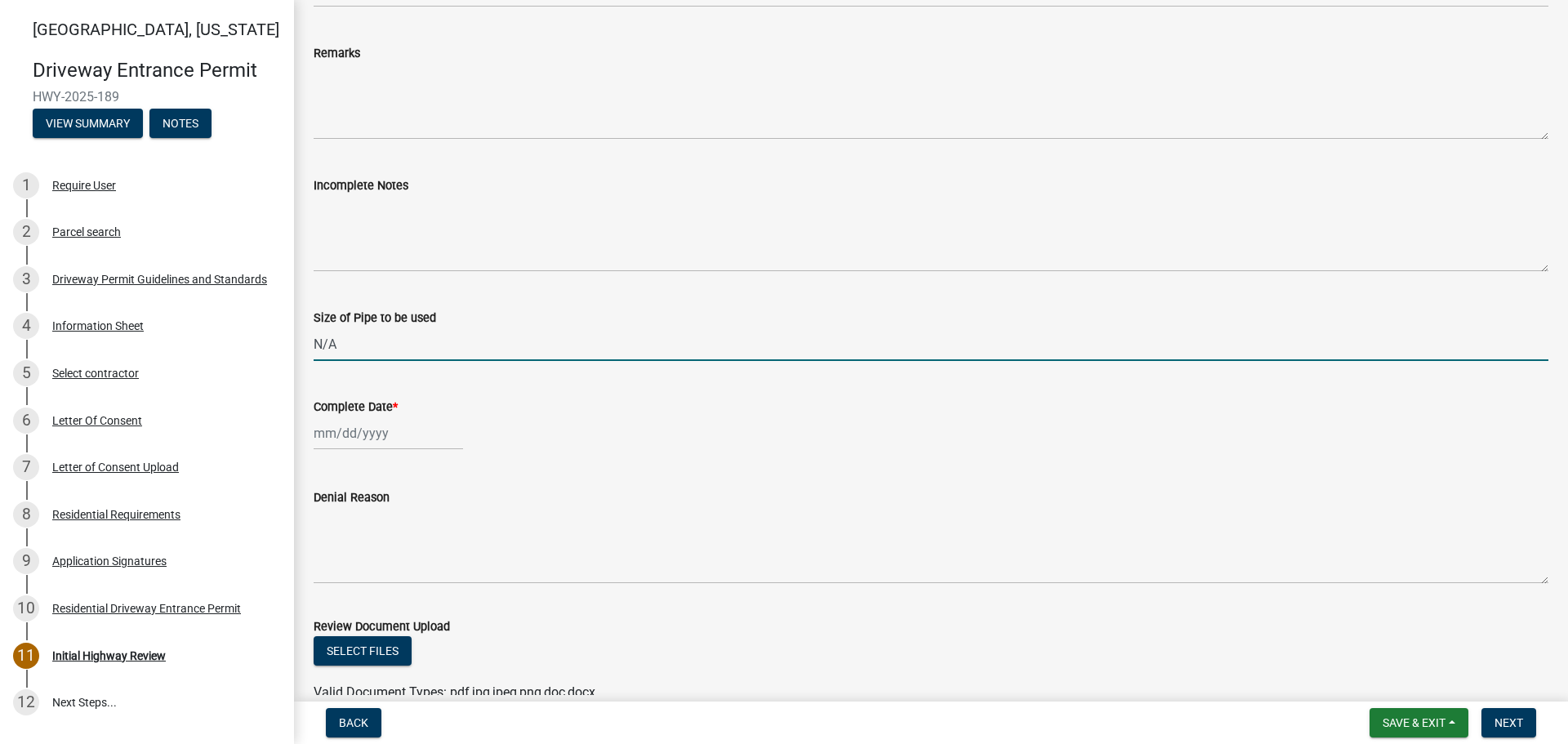
scroll to position [817, 0]
select select "8"
select select "2025"
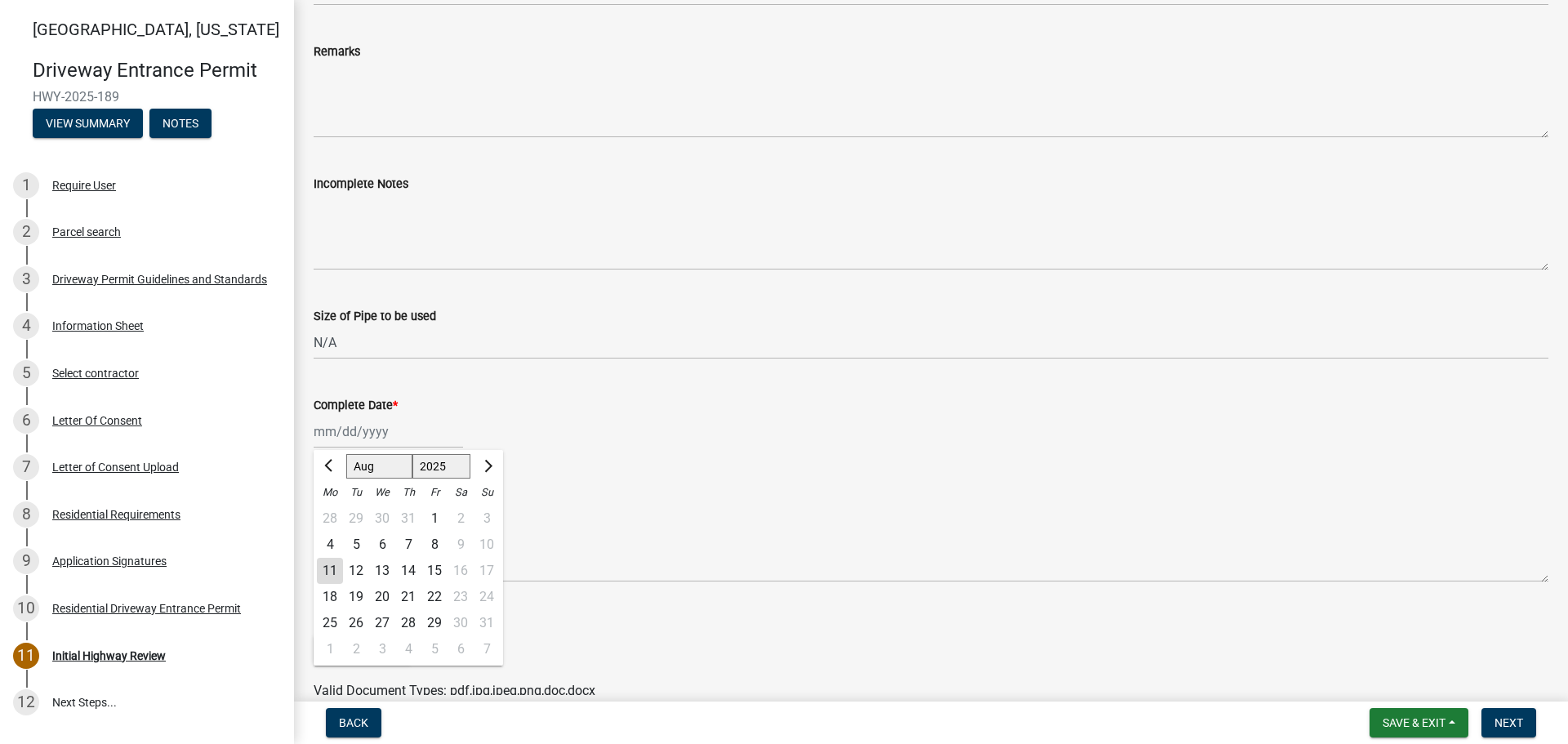
click at [341, 432] on div "Jan Feb Mar Apr May Jun Jul Aug Sep Oct Nov Dec 1525 1526 1527 1528 1529 1530 1…" at bounding box center [389, 431] width 150 height 33
click at [329, 567] on div "11" at bounding box center [329, 570] width 26 height 26
type input "08/11/2025"
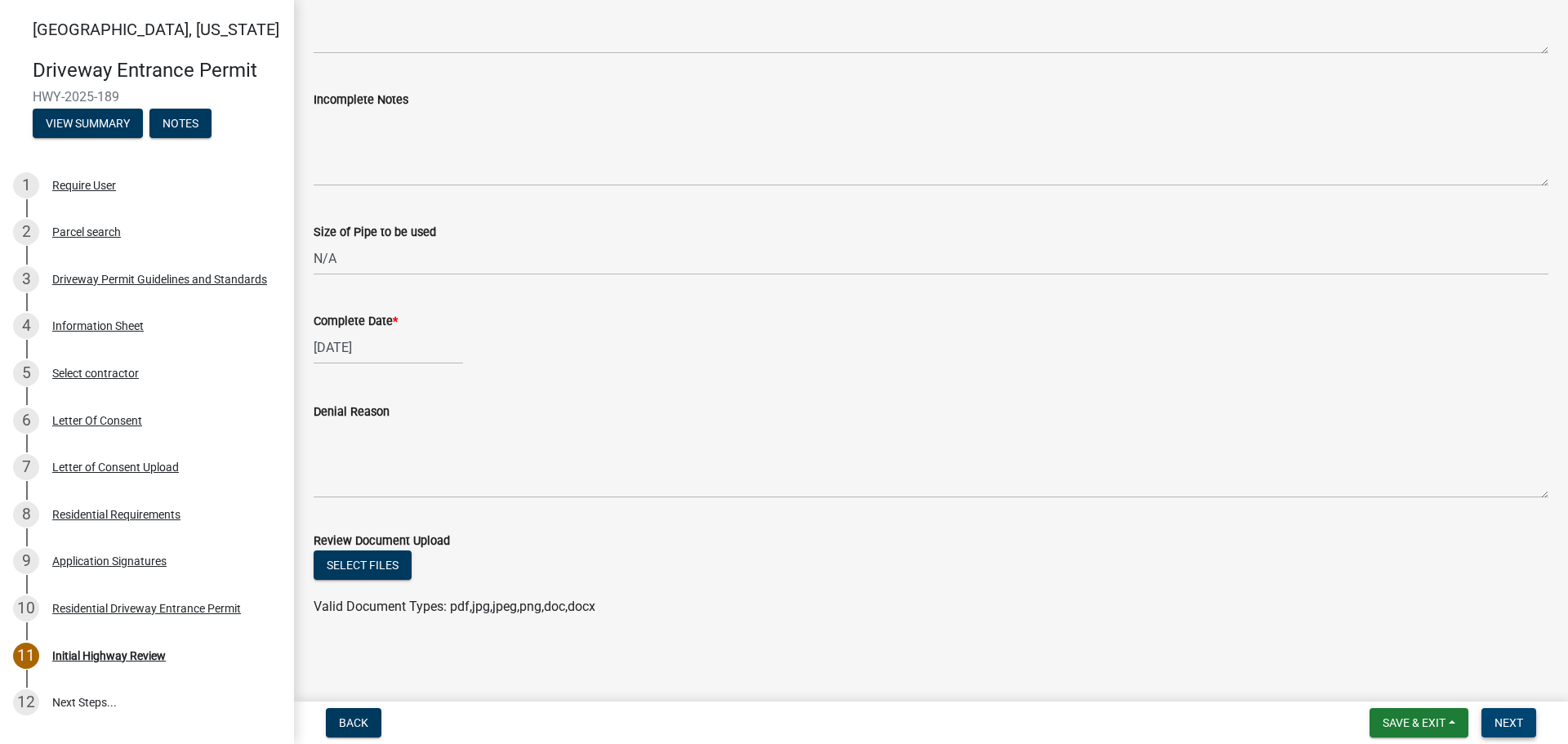
click at [1518, 726] on span "Next" at bounding box center [1509, 722] width 28 height 13
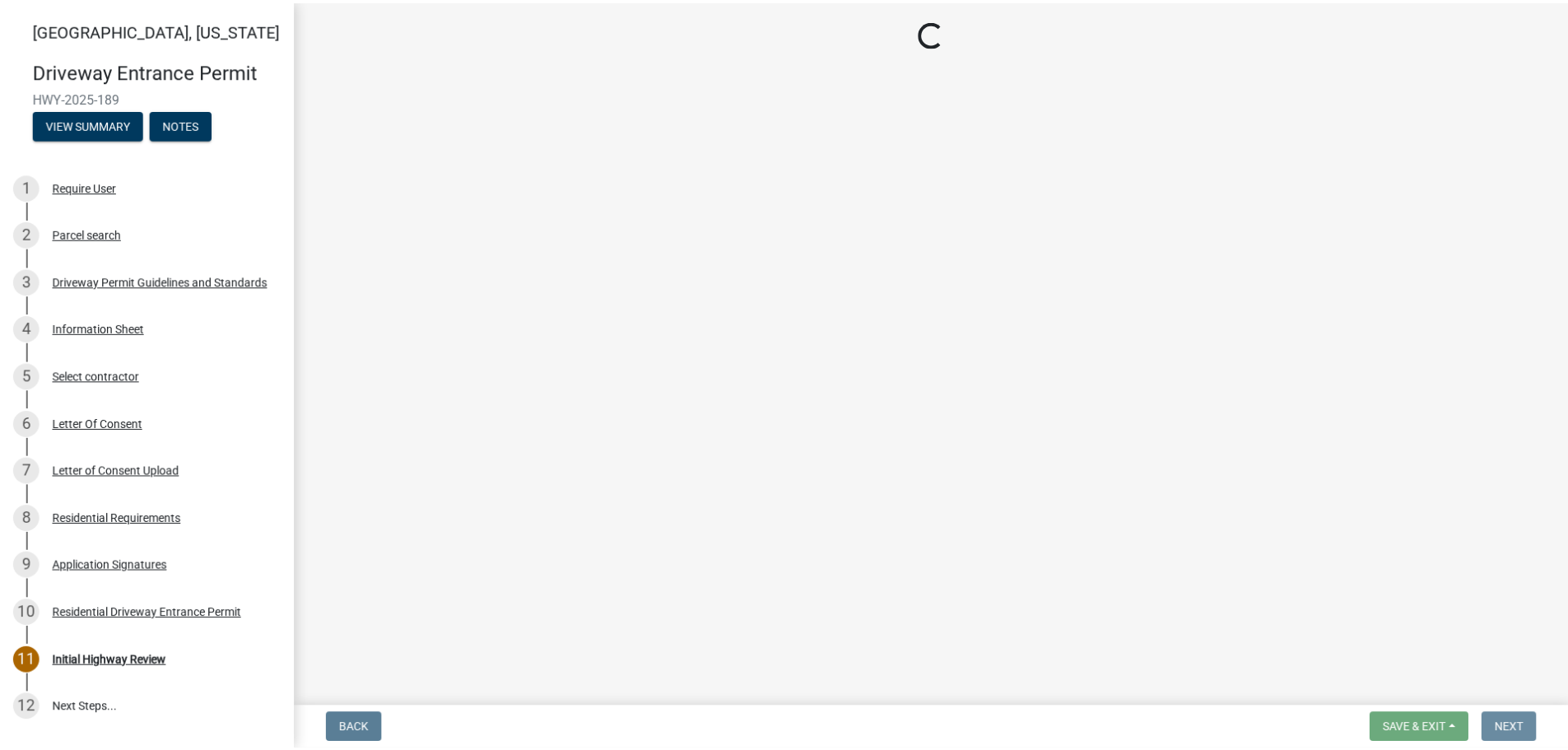
scroll to position [0, 0]
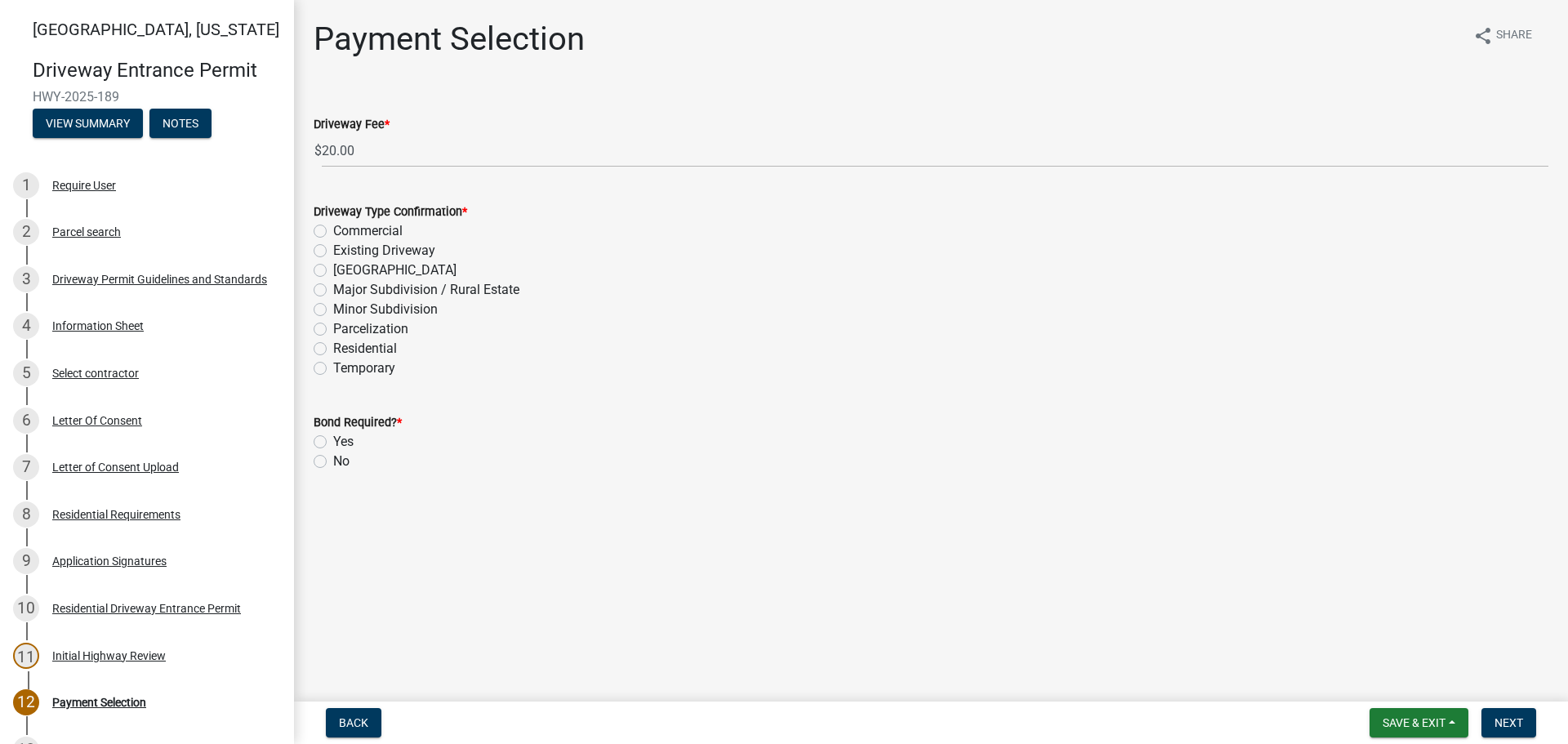
click at [333, 349] on label "Residential" at bounding box center [365, 349] width 64 height 19
click at [333, 349] on input "Residential" at bounding box center [338, 344] width 11 height 11
radio input "true"
click at [333, 464] on label "No" at bounding box center [341, 461] width 17 height 19
click at [333, 462] on input "No" at bounding box center [338, 457] width 11 height 11
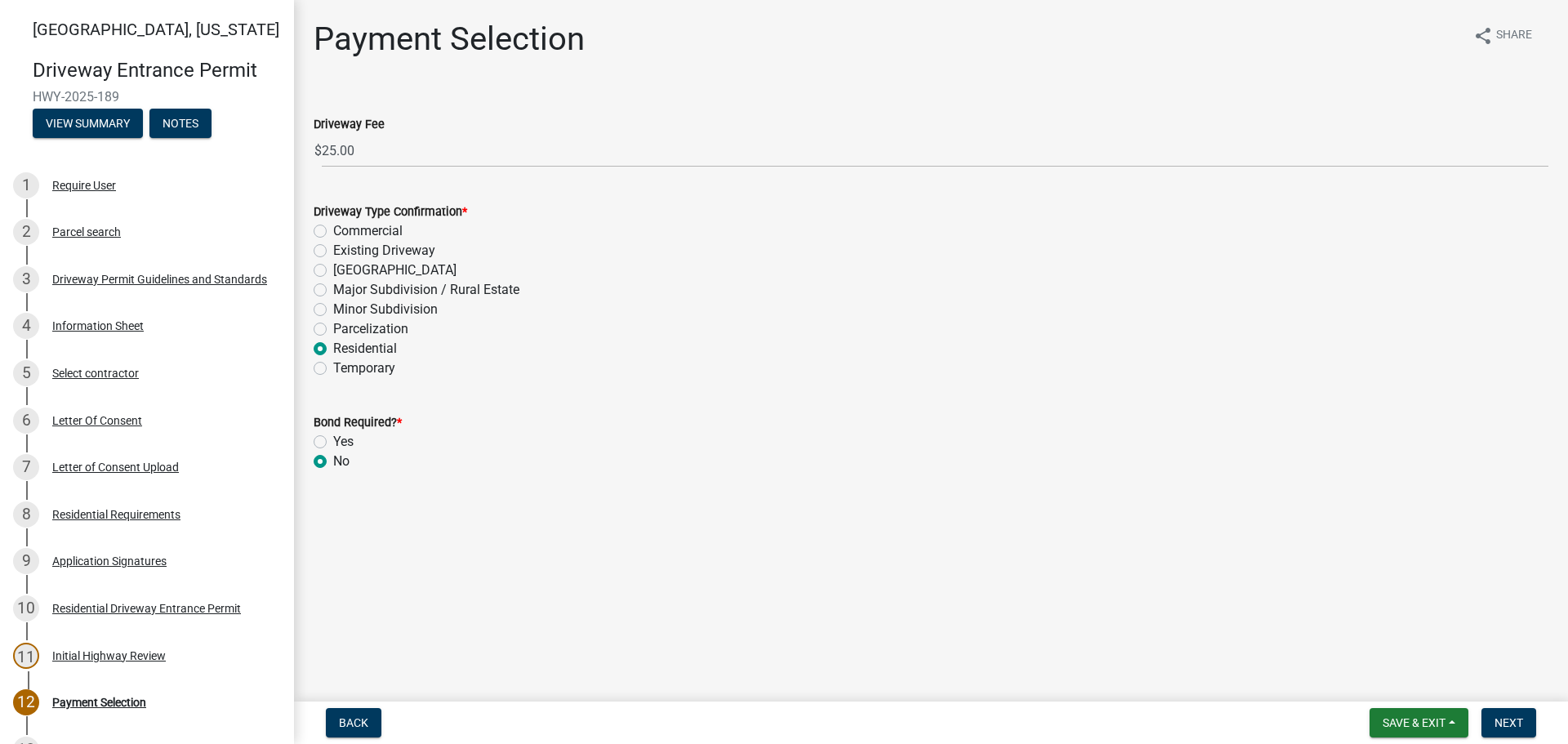
radio input "true"
click at [1505, 727] on span "Next" at bounding box center [1509, 722] width 28 height 13
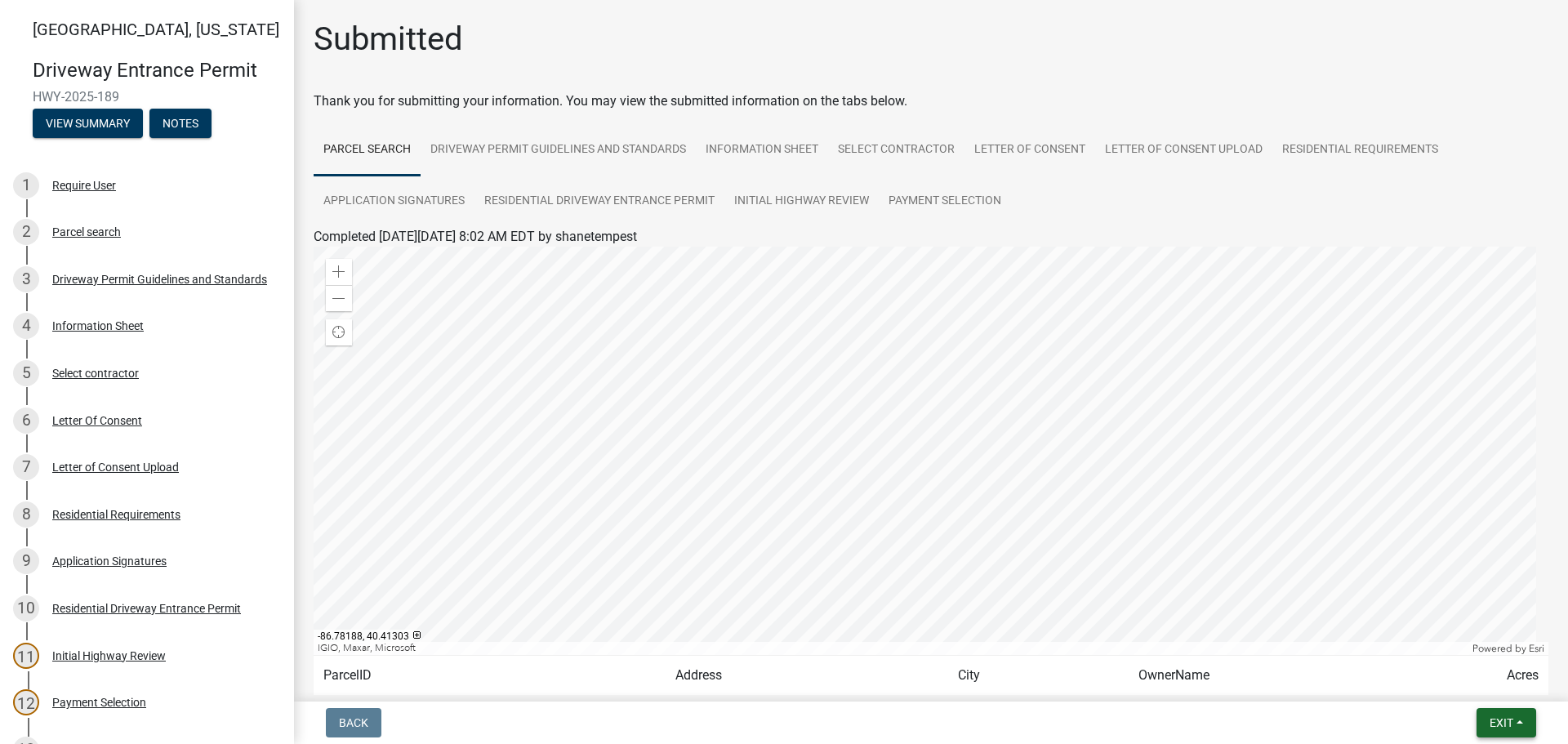
click at [1498, 720] on span "Exit" at bounding box center [1502, 722] width 23 height 13
click at [1454, 687] on button "Save & Exit" at bounding box center [1471, 680] width 131 height 39
